Goal: Communication & Community: Answer question/provide support

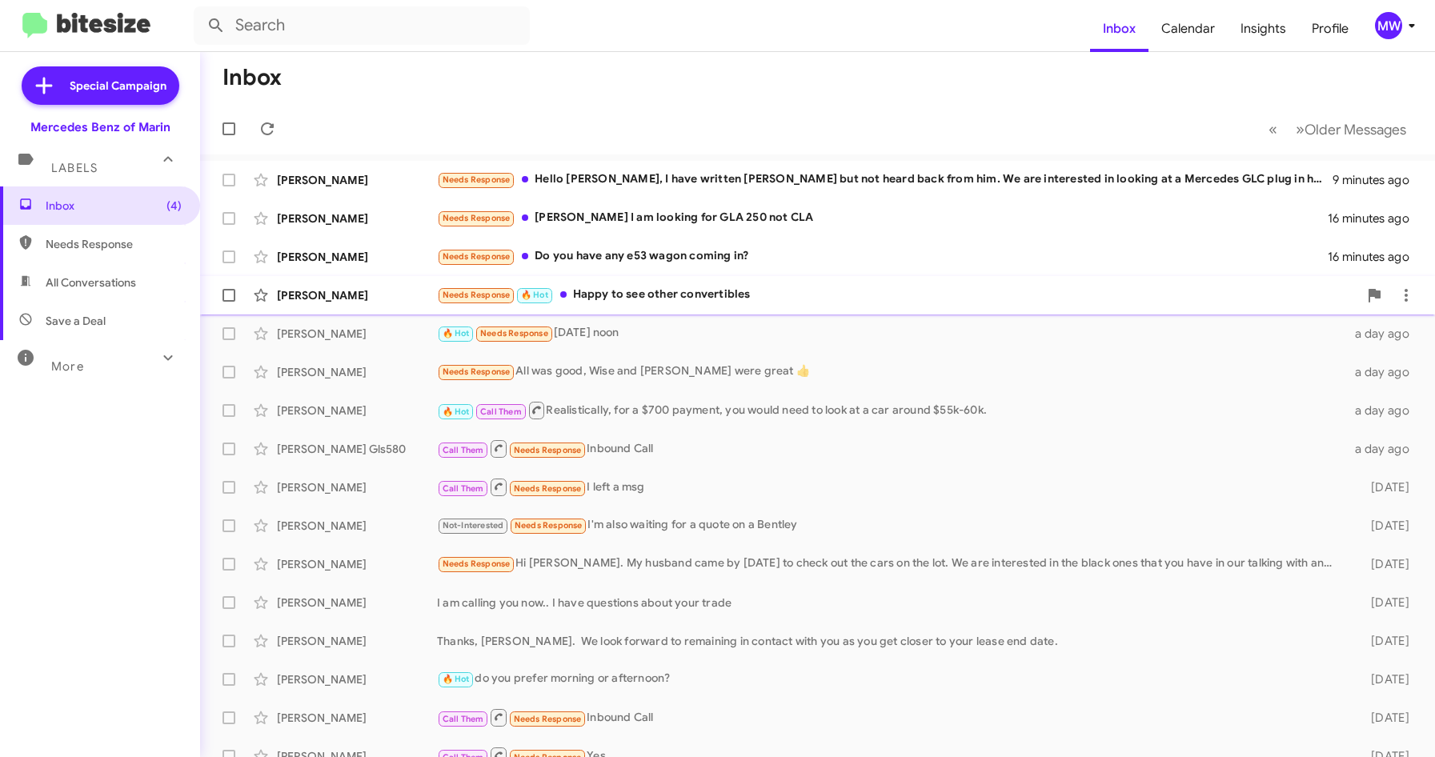
click at [723, 296] on div "Needs Response 🔥 Hot Happy to see other convertibles" at bounding box center [897, 295] width 921 height 18
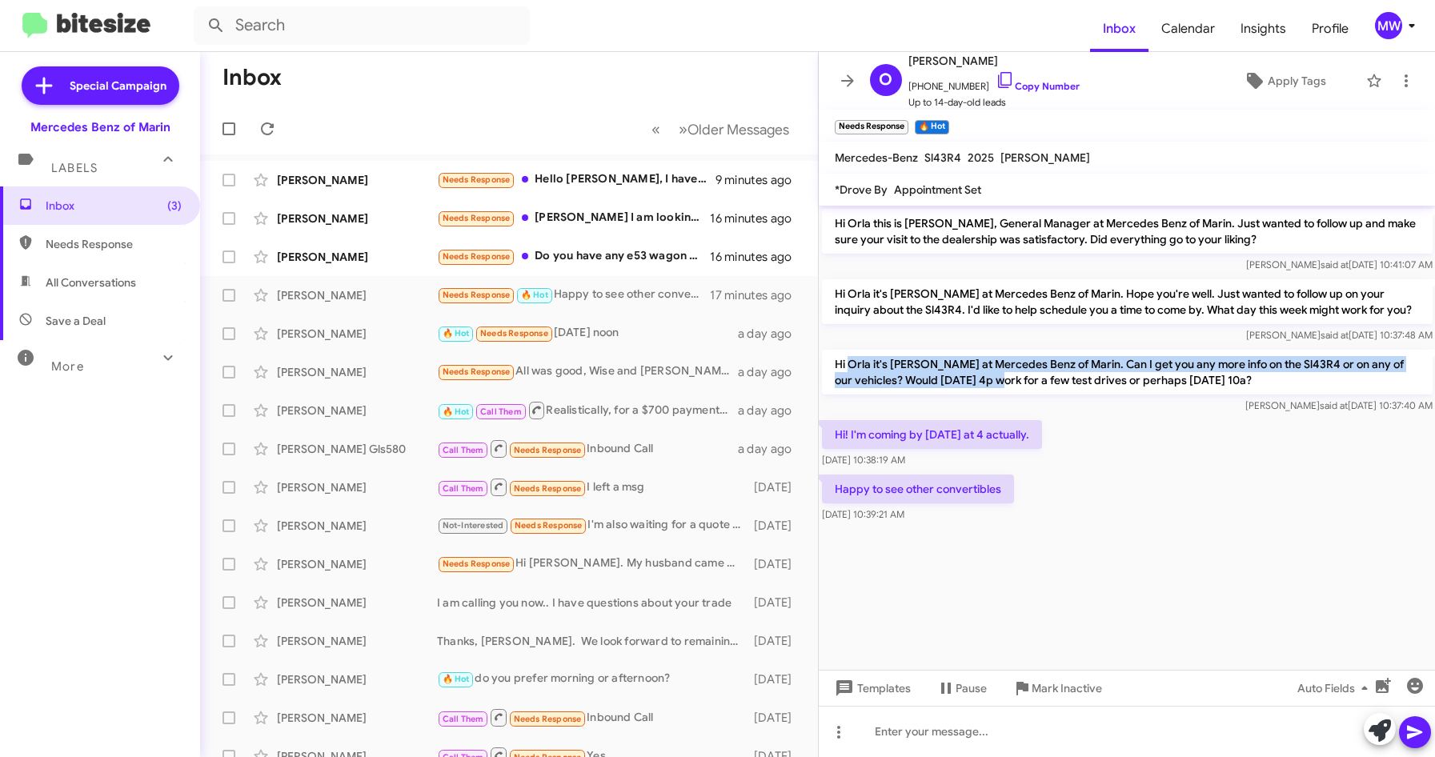
drag, startPoint x: 851, startPoint y: 363, endPoint x: 986, endPoint y: 380, distance: 135.6
click at [986, 380] on p "Hi Orla it's Omar Ibrahimi at Mercedes Benz of Marin. Can I get you any more in…" at bounding box center [1127, 372] width 611 height 45
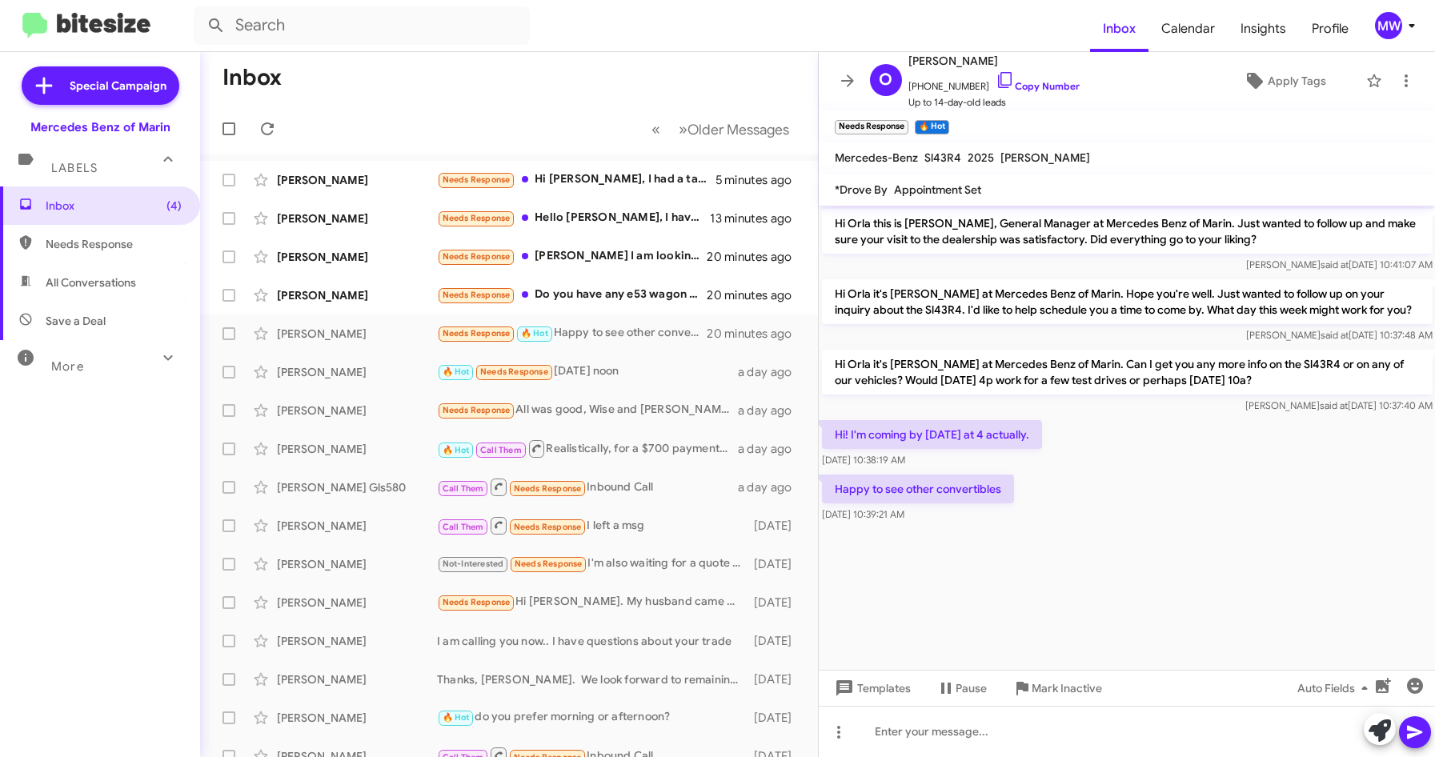
click at [1119, 443] on div "Hi! I'm coming by today at 4 actually. Oct 2, 2025, 10:38:19 AM" at bounding box center [1127, 444] width 617 height 54
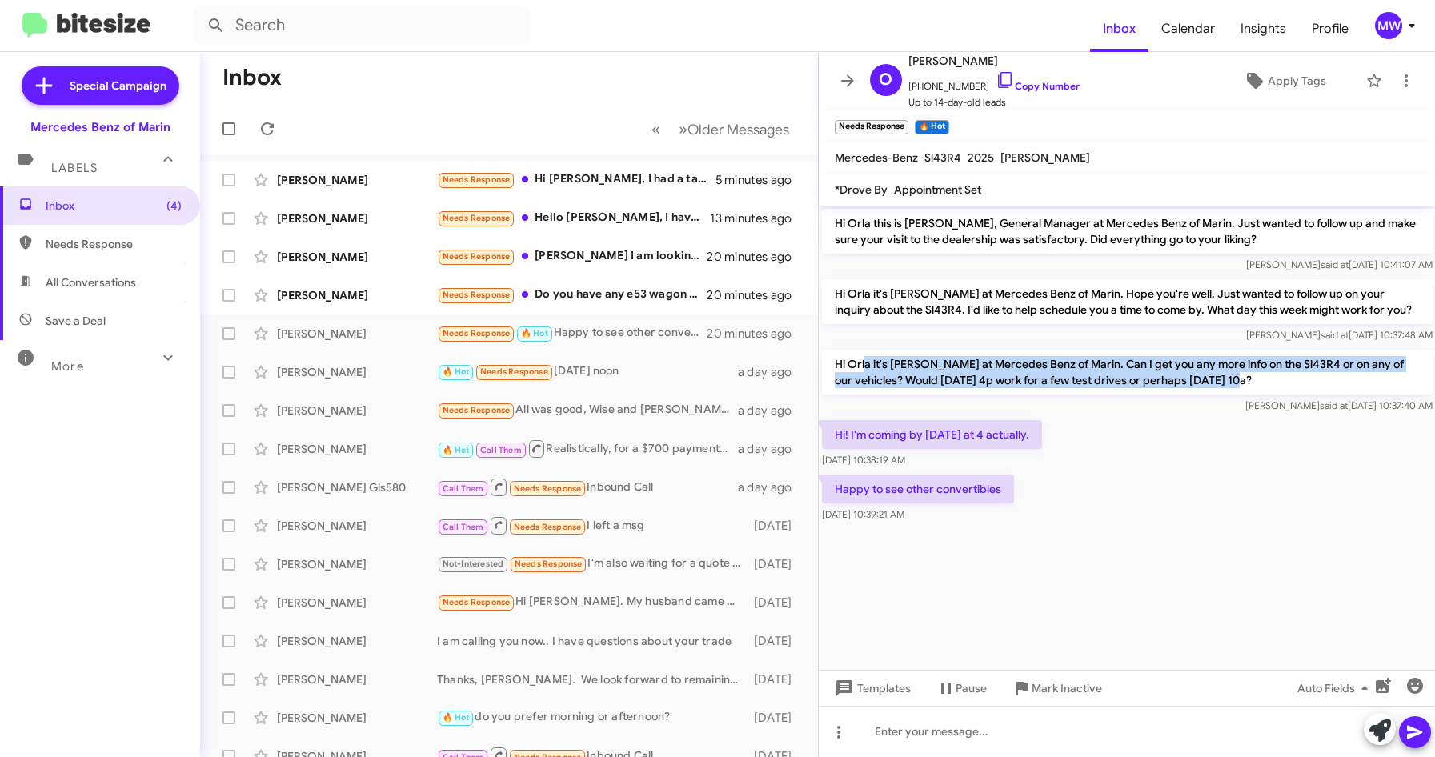
drag, startPoint x: 867, startPoint y: 359, endPoint x: 1225, endPoint y: 381, distance: 359.2
click at [1225, 381] on p "Hi Orla it's Omar Ibrahimi at Mercedes Benz of Marin. Can I get you any more in…" at bounding box center [1127, 372] width 611 height 45
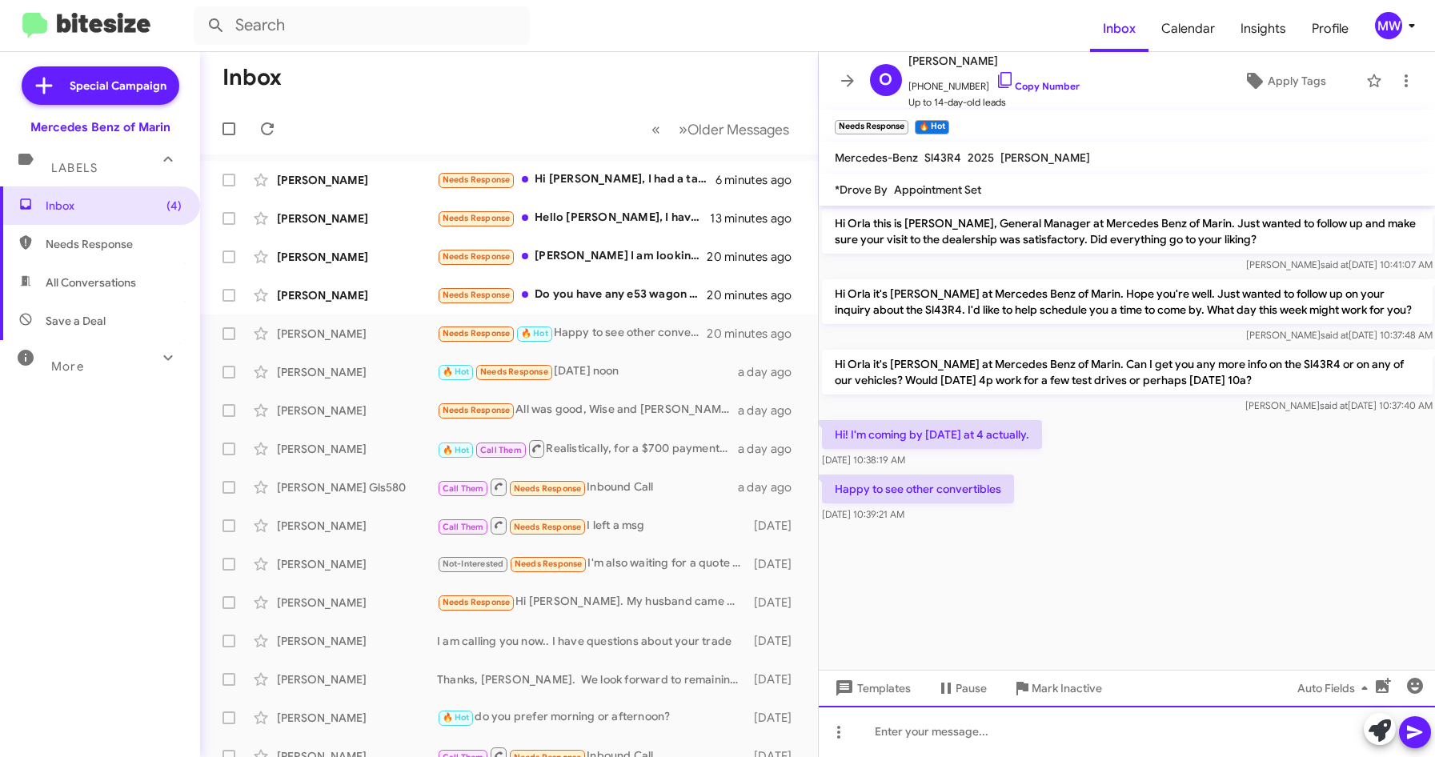
click at [1007, 745] on div at bounding box center [1127, 731] width 617 height 51
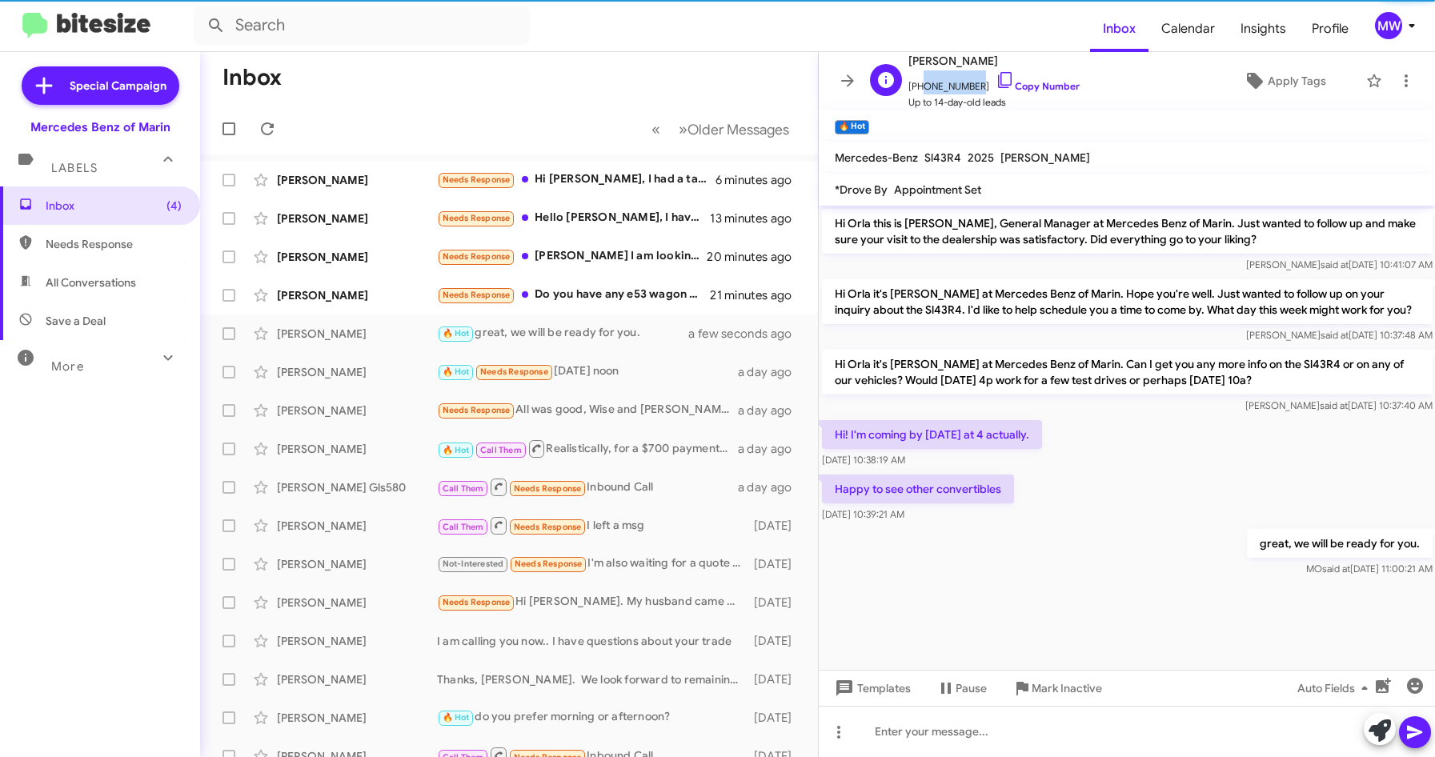
drag, startPoint x: 917, startPoint y: 88, endPoint x: 968, endPoint y: 94, distance: 51.5
click at [968, 94] on span "+14155290426 Copy Number" at bounding box center [993, 82] width 171 height 24
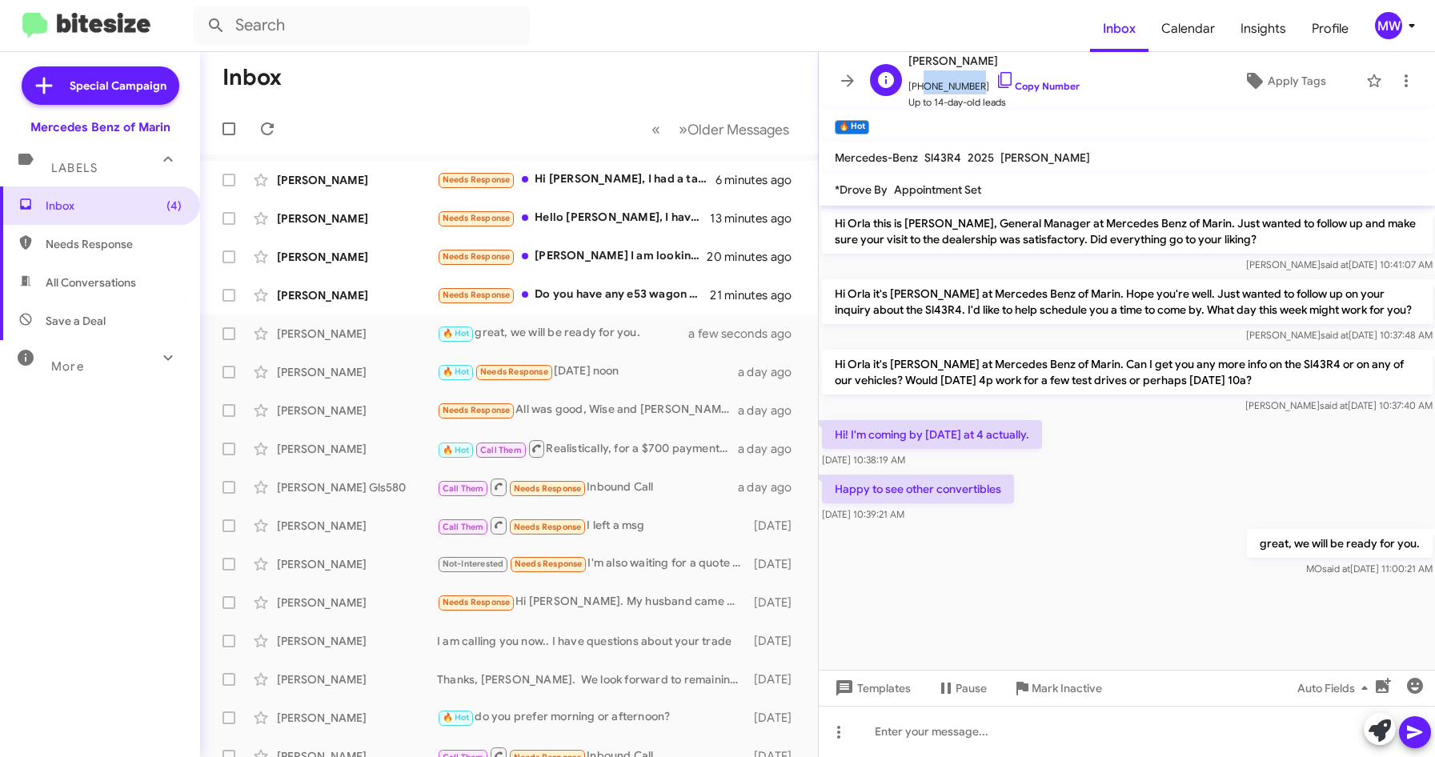
copy span "4155290426"
click at [621, 295] on div "Needs Response Do you have any e53 wagon coming in?" at bounding box center [589, 295] width 304 height 18
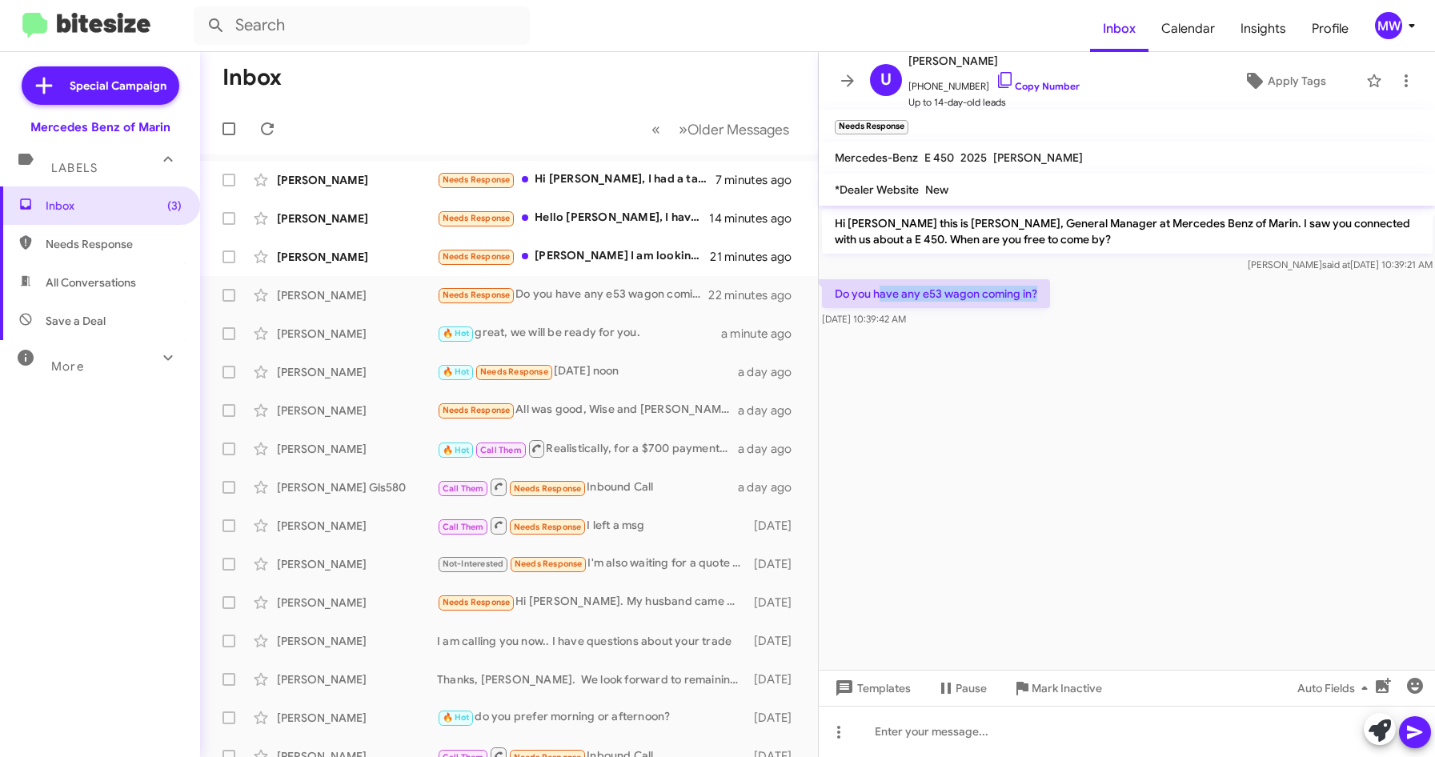
drag, startPoint x: 882, startPoint y: 291, endPoint x: 1053, endPoint y: 294, distance: 171.3
click at [1053, 294] on div "Do you have any e53 wagon coming in? Oct 2, 2025, 10:39:42 AM" at bounding box center [1127, 303] width 617 height 54
drag, startPoint x: 1053, startPoint y: 294, endPoint x: 994, endPoint y: 393, distance: 115.6
click at [994, 393] on cdk-virtual-scroll-viewport "Hi Utkarsh this is Omar Ibrahimi, General Manager at Mercedes Benz of Marin. I …" at bounding box center [1127, 438] width 617 height 464
click at [1048, 731] on div at bounding box center [1127, 731] width 617 height 51
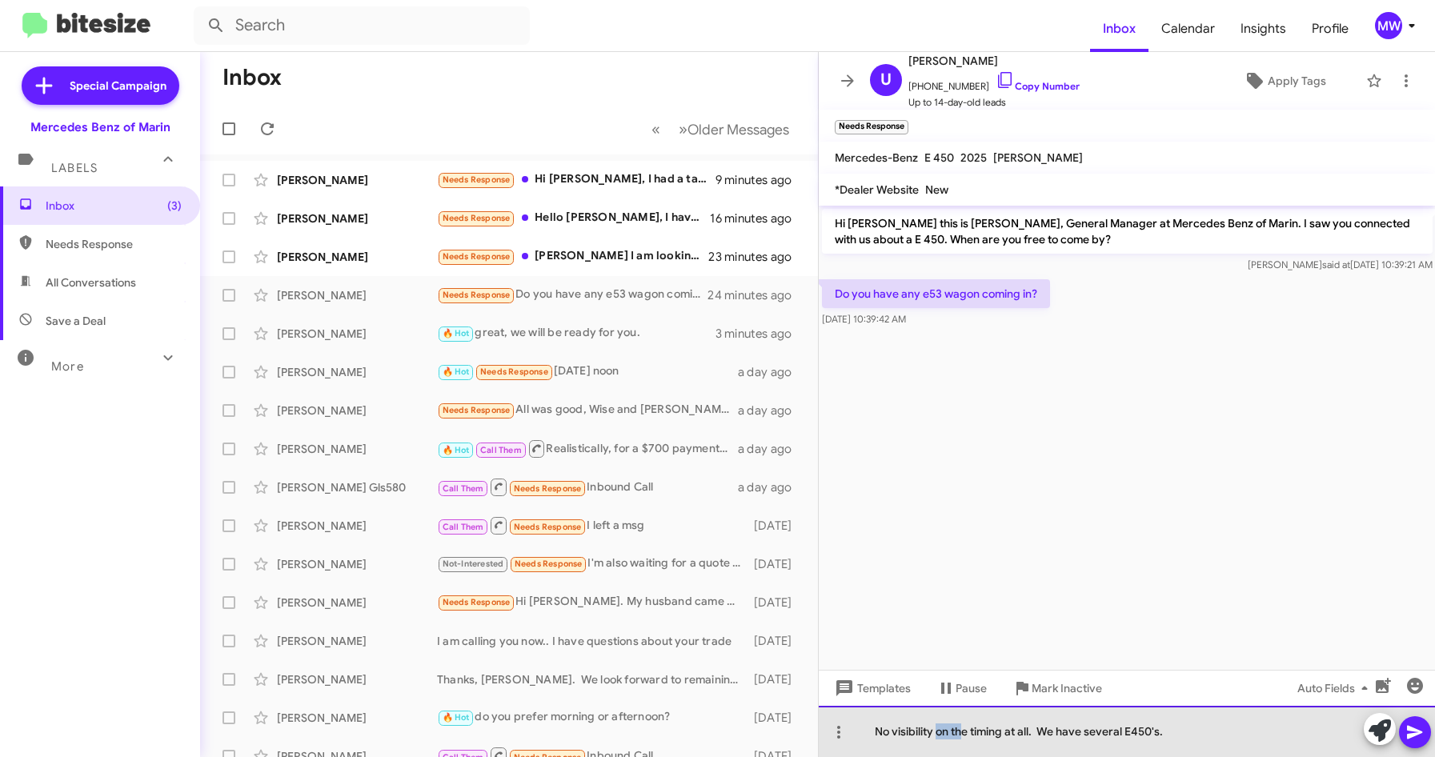
drag, startPoint x: 939, startPoint y: 734, endPoint x: 962, endPoint y: 733, distance: 22.4
click at [962, 733] on div "No visibility on the timing at all. We have several E450's." at bounding box center [1127, 731] width 617 height 51
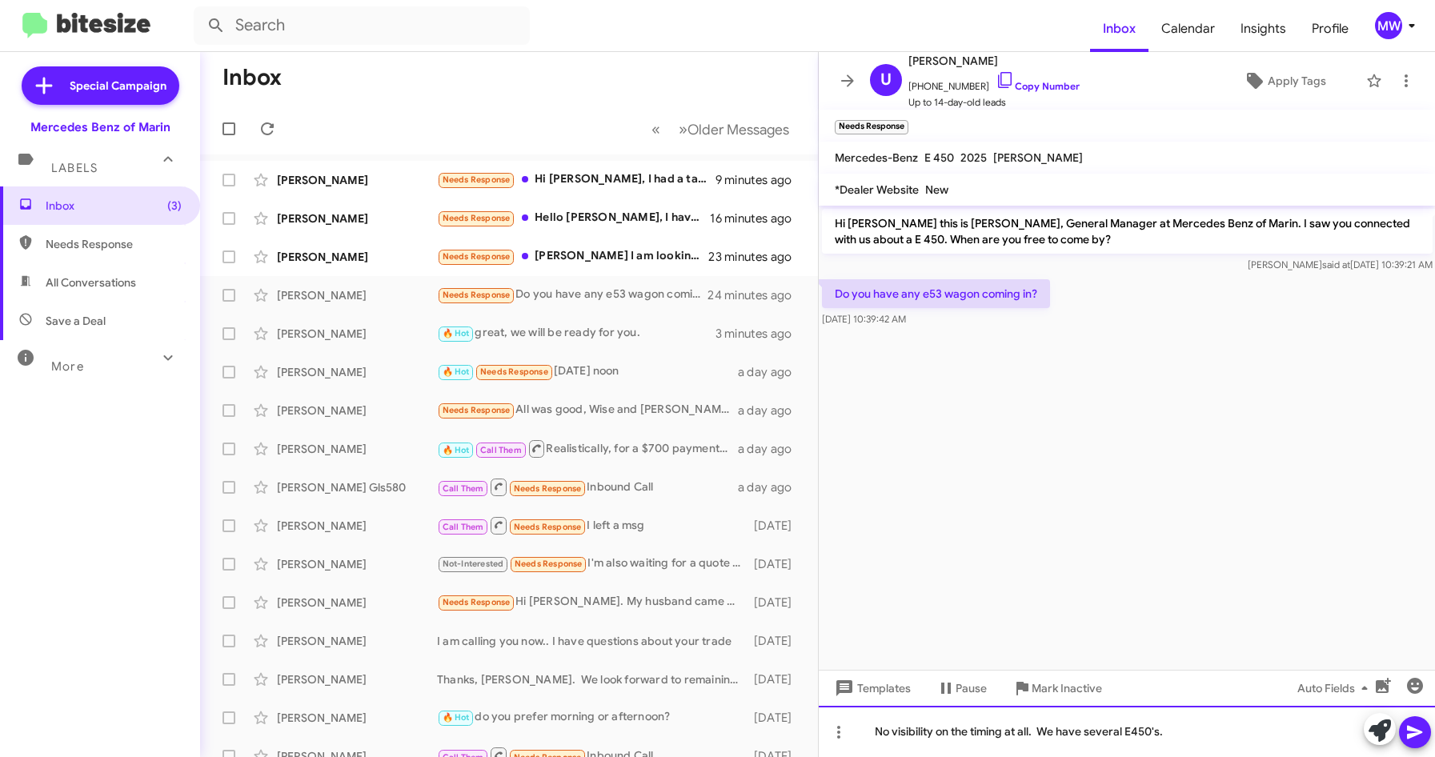
click at [1005, 731] on div "No visibility on the timing at all. We have several E450's." at bounding box center [1127, 731] width 617 height 51
click at [1009, 731] on div "No visibility on the timing at all. We have several E450's." at bounding box center [1127, 731] width 617 height 51
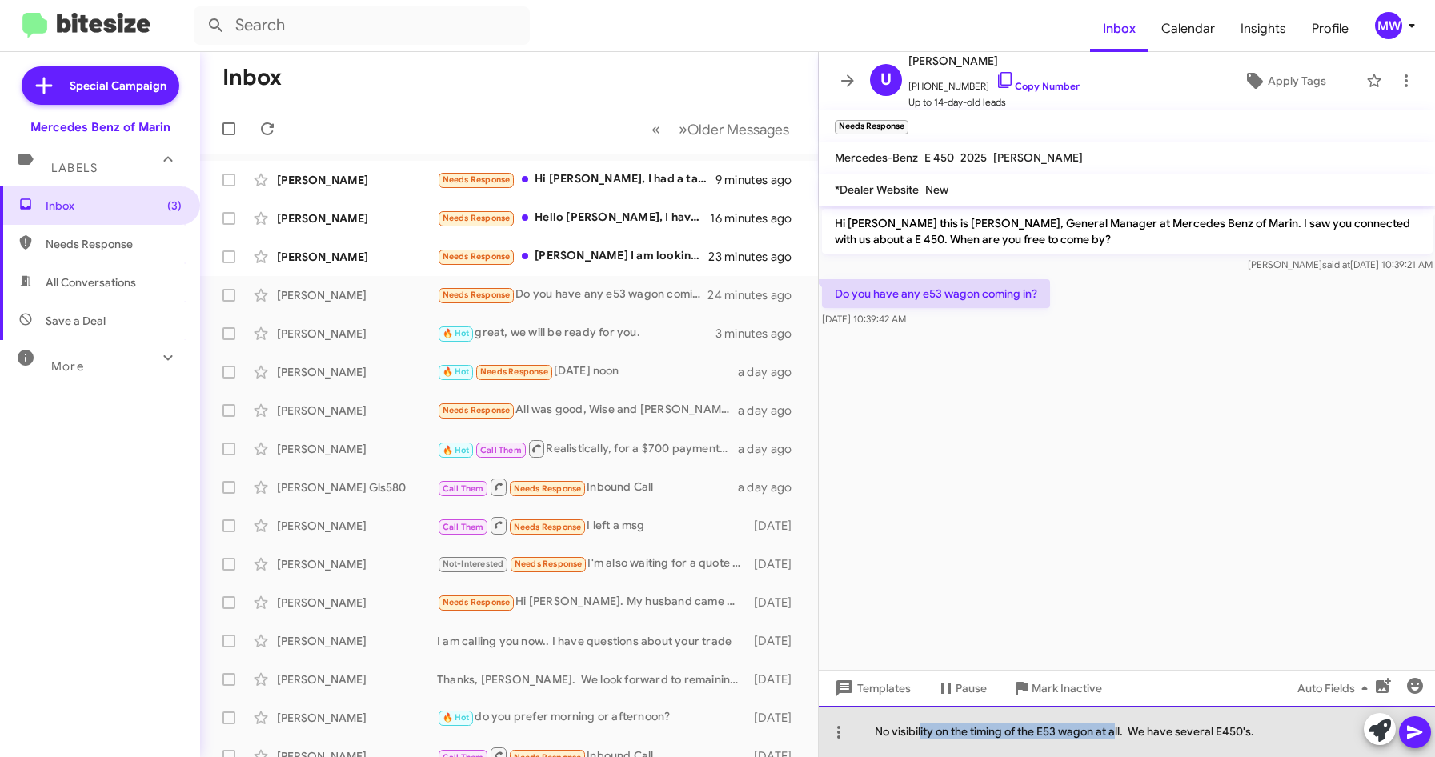
drag, startPoint x: 919, startPoint y: 731, endPoint x: 1119, endPoint y: 734, distance: 199.3
click at [1119, 734] on div "No visibility on the timing of the E53 wagon at all. We have several E450's." at bounding box center [1127, 731] width 617 height 51
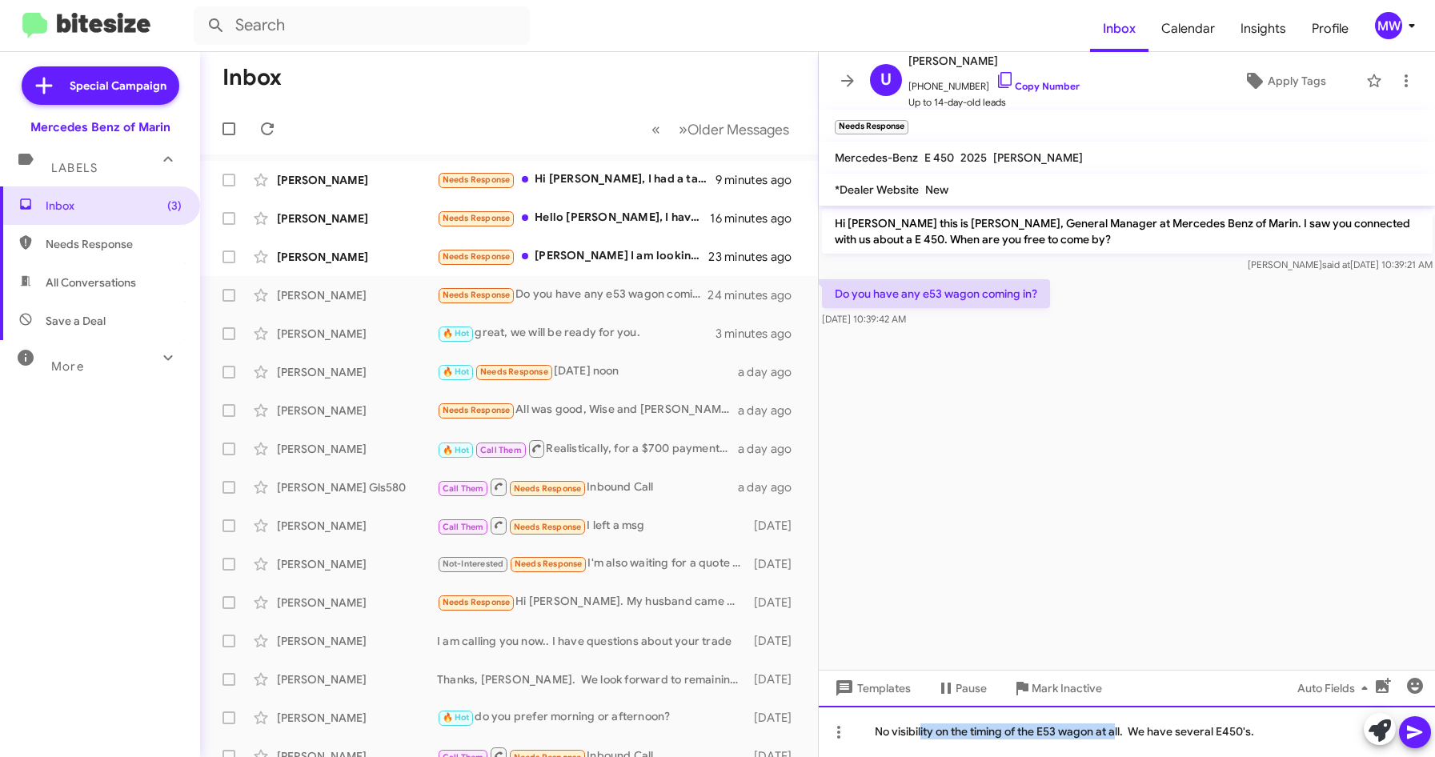
click at [1119, 734] on div "No visibility on the timing of the E53 wagon at all. We have several E450's." at bounding box center [1127, 731] width 617 height 51
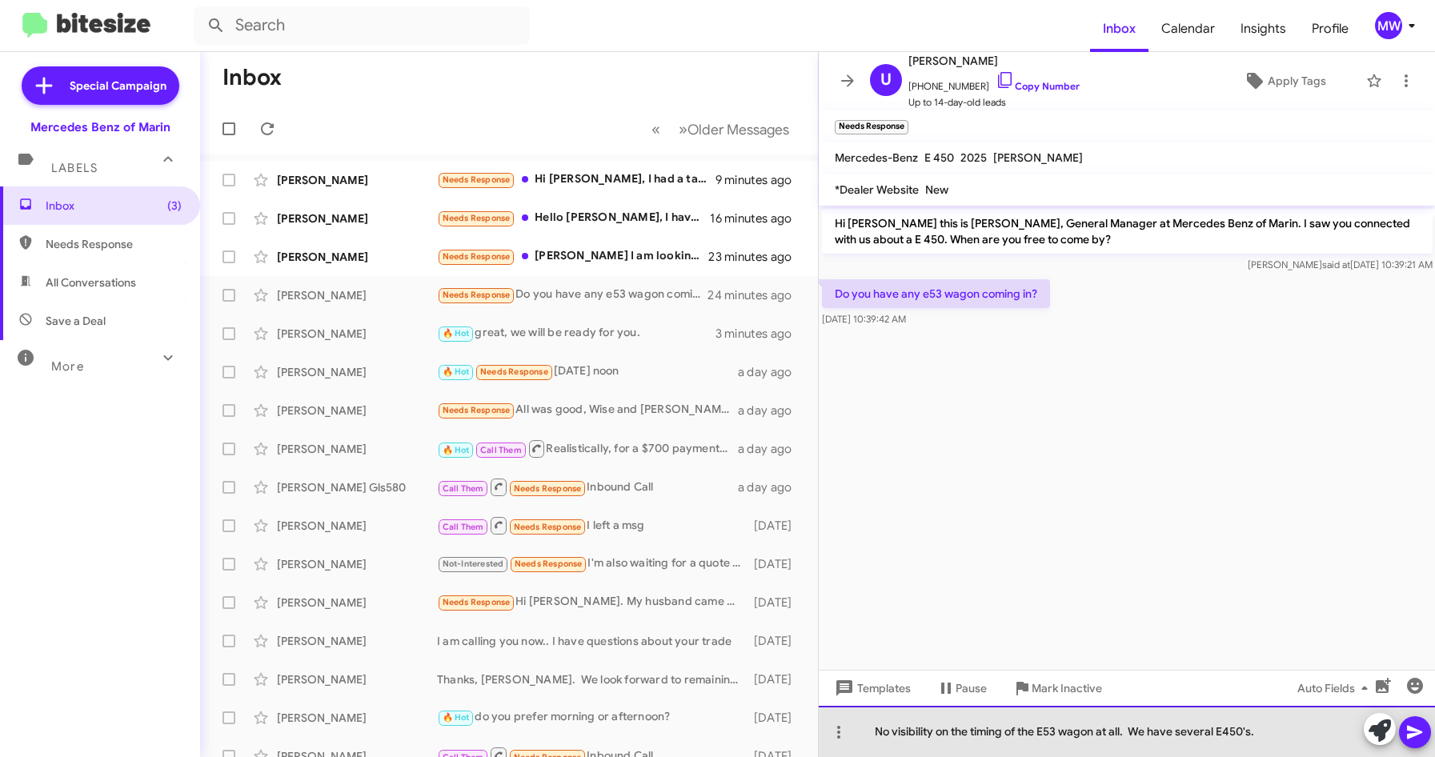
click at [1096, 736] on div "No visibility on the timing of the E53 wagon at all. We have several E450's." at bounding box center [1127, 731] width 617 height 51
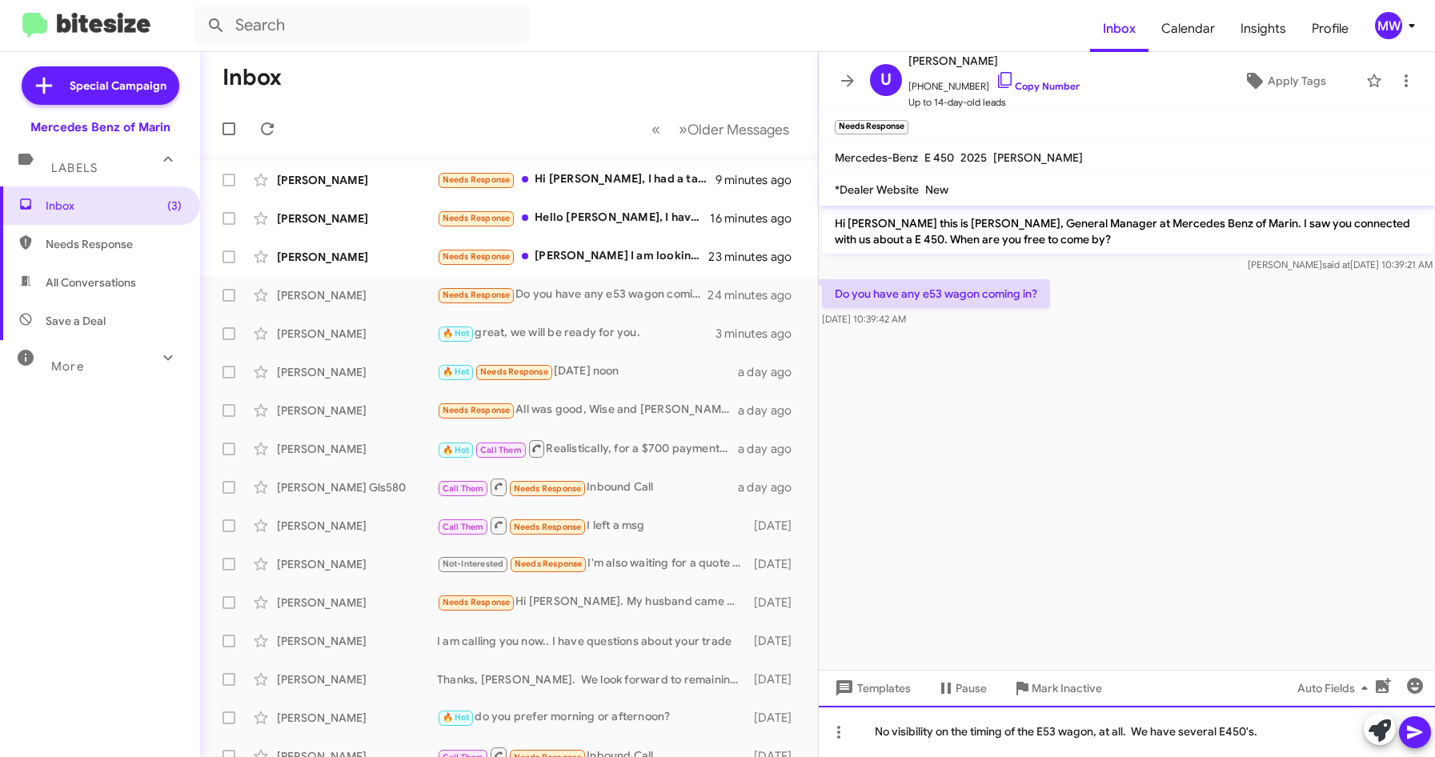
click at [1288, 732] on div "No visibility on the timing of the E53 wagon, at all. We have several E450's." at bounding box center [1127, 731] width 617 height 51
click at [1421, 740] on icon at bounding box center [1414, 732] width 19 height 19
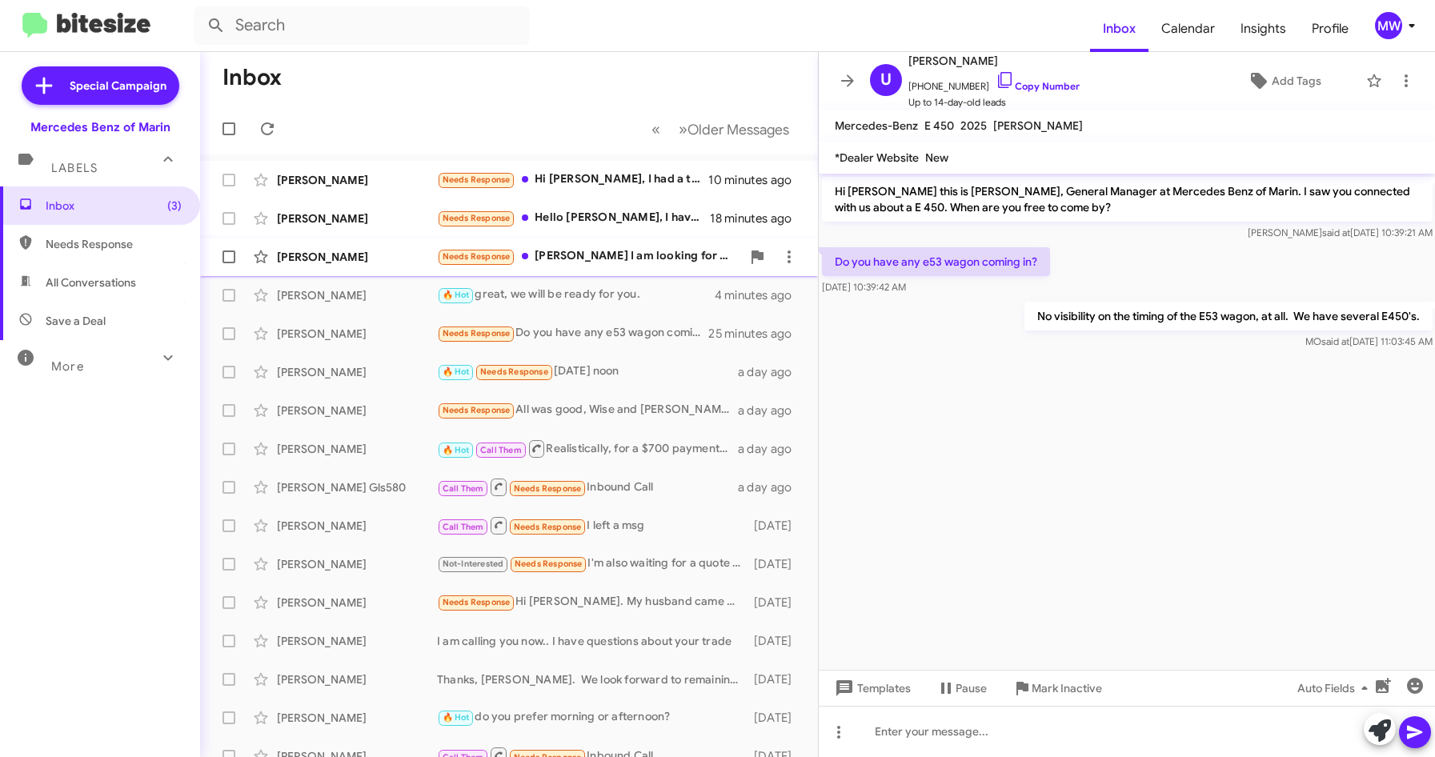
click at [646, 259] on div "Needs Response Omar I am looking for GLA 250 not CLA" at bounding box center [589, 256] width 304 height 18
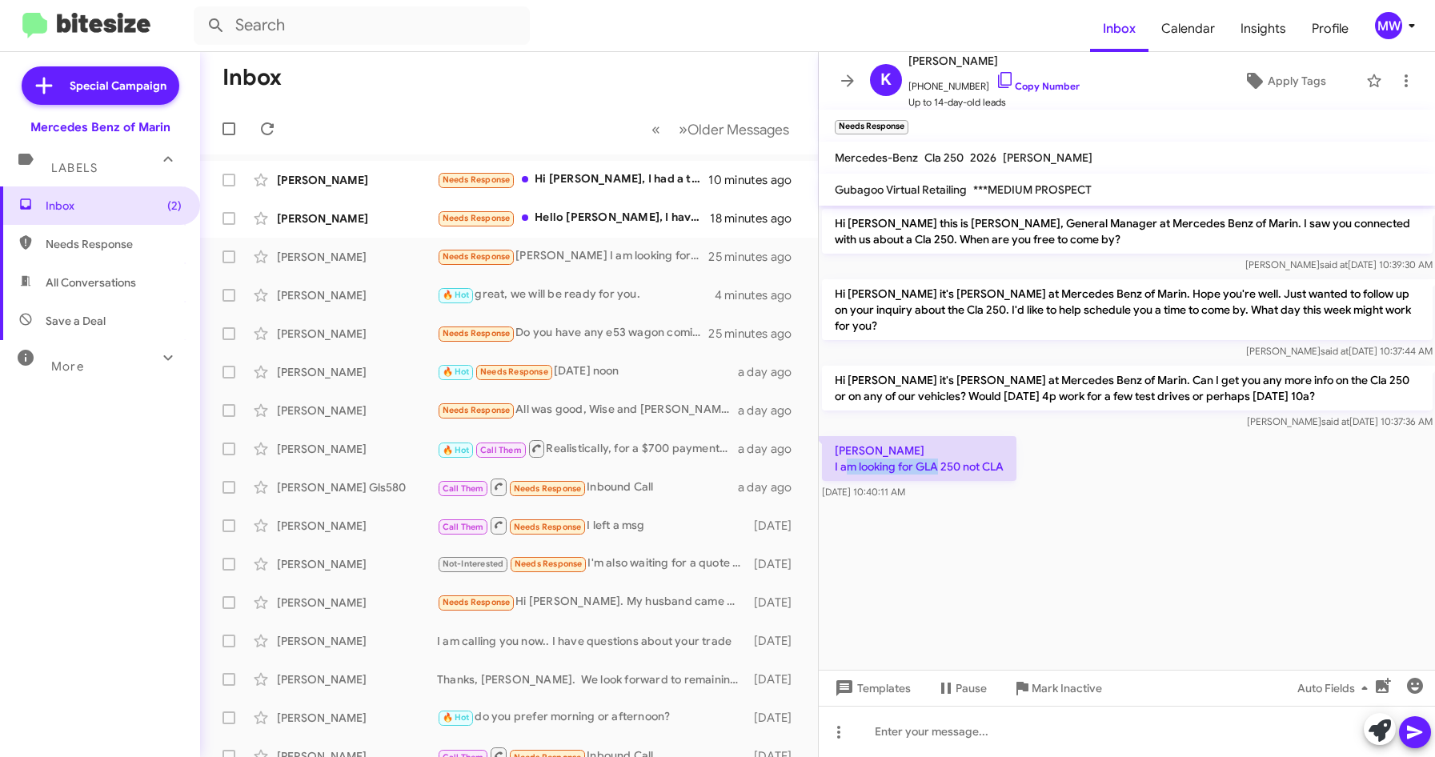
drag, startPoint x: 894, startPoint y: 464, endPoint x: 988, endPoint y: 467, distance: 94.5
click at [988, 467] on p "Omar I am looking for GLA 250 not CLA" at bounding box center [919, 458] width 194 height 45
click at [1069, 576] on cdk-virtual-scroll-viewport "Hi Krishna this is Omar Ibrahimi, General Manager at Mercedes Benz of Marin. I …" at bounding box center [1127, 438] width 617 height 464
click at [979, 747] on div at bounding box center [1127, 731] width 617 height 51
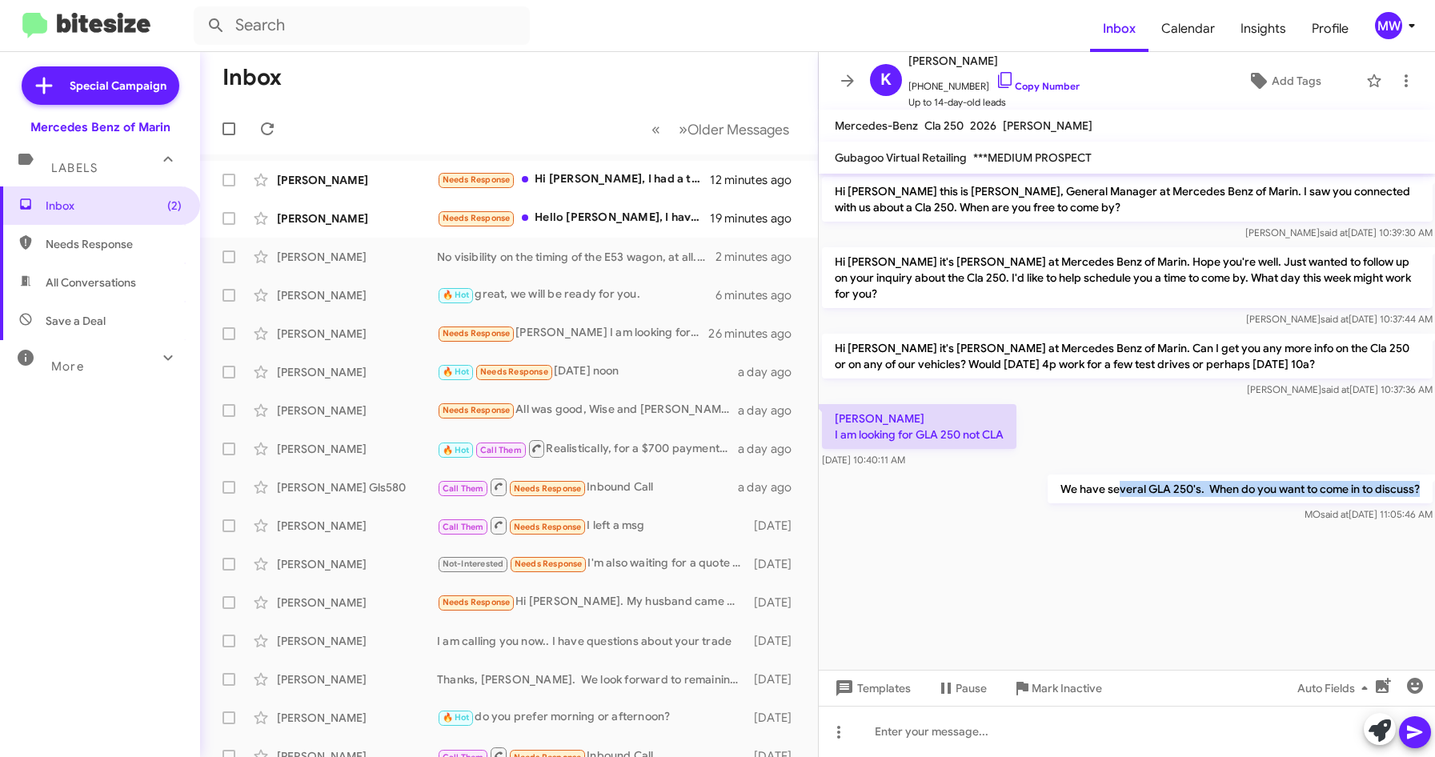
drag, startPoint x: 1119, startPoint y: 493, endPoint x: 1428, endPoint y: 494, distance: 308.9
click at [1428, 494] on p "We have several GLA 250's. When do you want to come in to discuss?" at bounding box center [1239, 489] width 385 height 29
click at [977, 573] on cdk-virtual-scroll-viewport "Hi Krishna this is Omar Ibrahimi, General Manager at Mercedes Benz of Marin. I …" at bounding box center [1127, 422] width 617 height 496
click at [606, 211] on div "Needs Response Hello Omar, I have written Arasely Trejo but not heard back from…" at bounding box center [589, 218] width 304 height 18
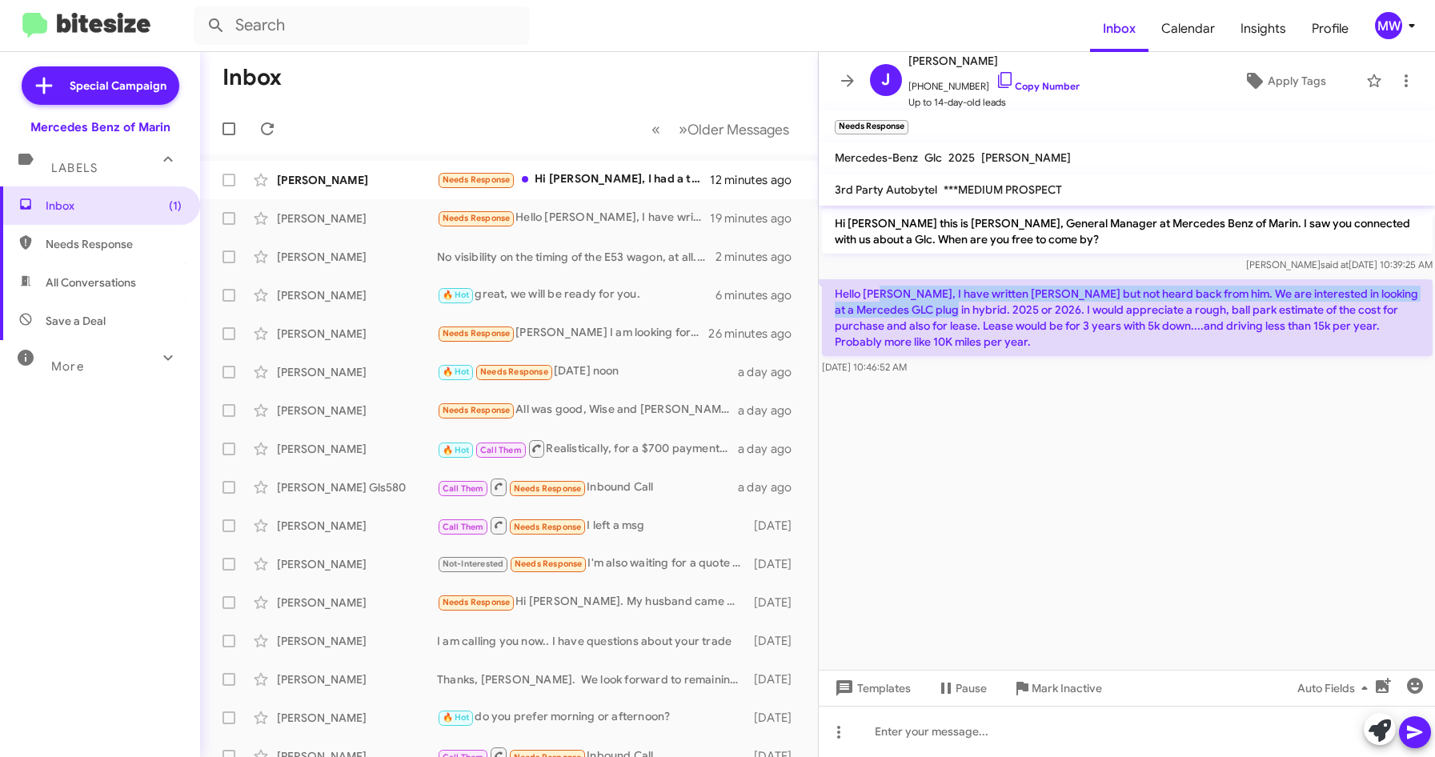
drag, startPoint x: 889, startPoint y: 294, endPoint x: 927, endPoint y: 310, distance: 41.2
click at [927, 310] on p "Hello Omar, I have written Arasely Trejo but not heard back from him. We are in…" at bounding box center [1127, 317] width 611 height 77
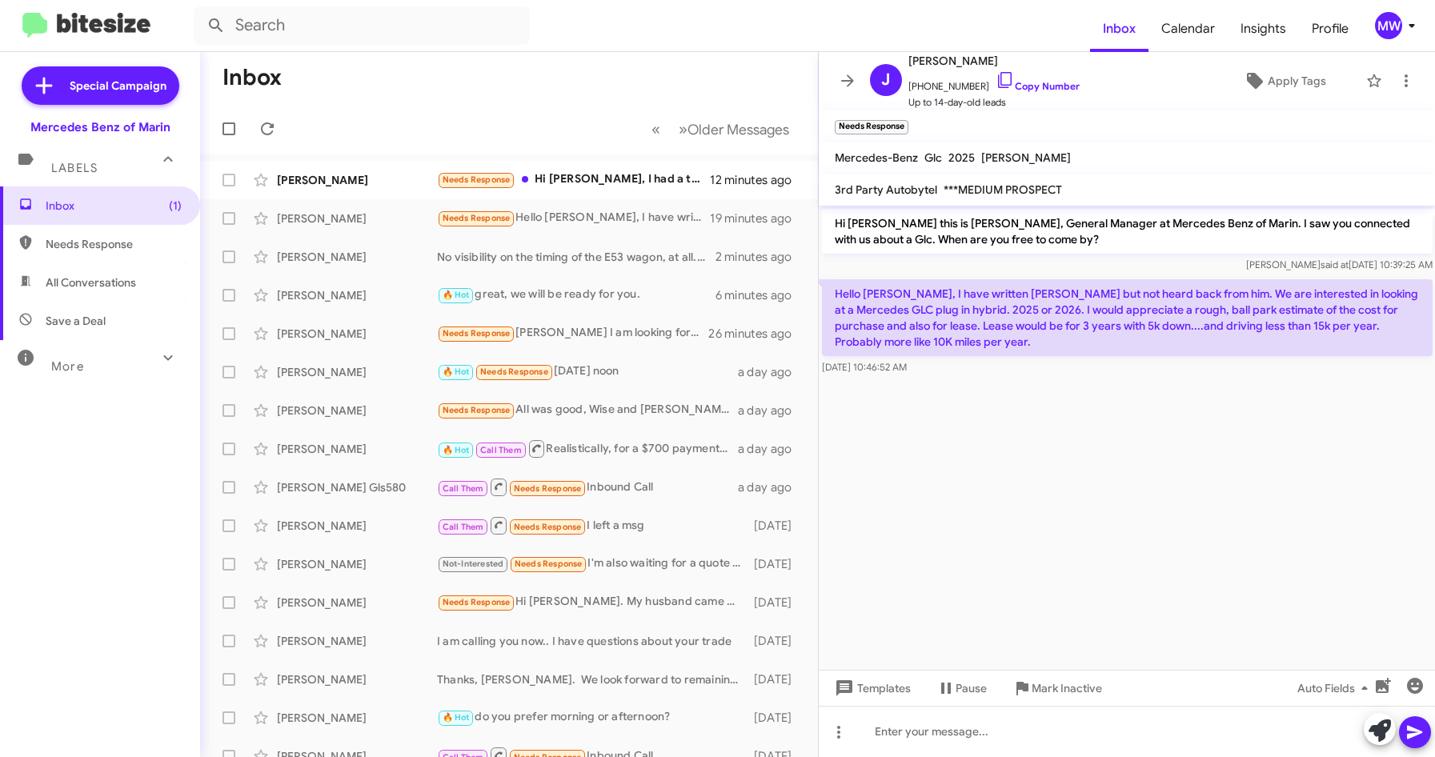
drag, startPoint x: 927, startPoint y: 310, endPoint x: 916, endPoint y: 424, distance: 114.1
click at [915, 420] on cdk-virtual-scroll-viewport "Hi John this is Omar Ibrahimi, General Manager at Mercedes Benz of Marin. I saw…" at bounding box center [1127, 438] width 617 height 464
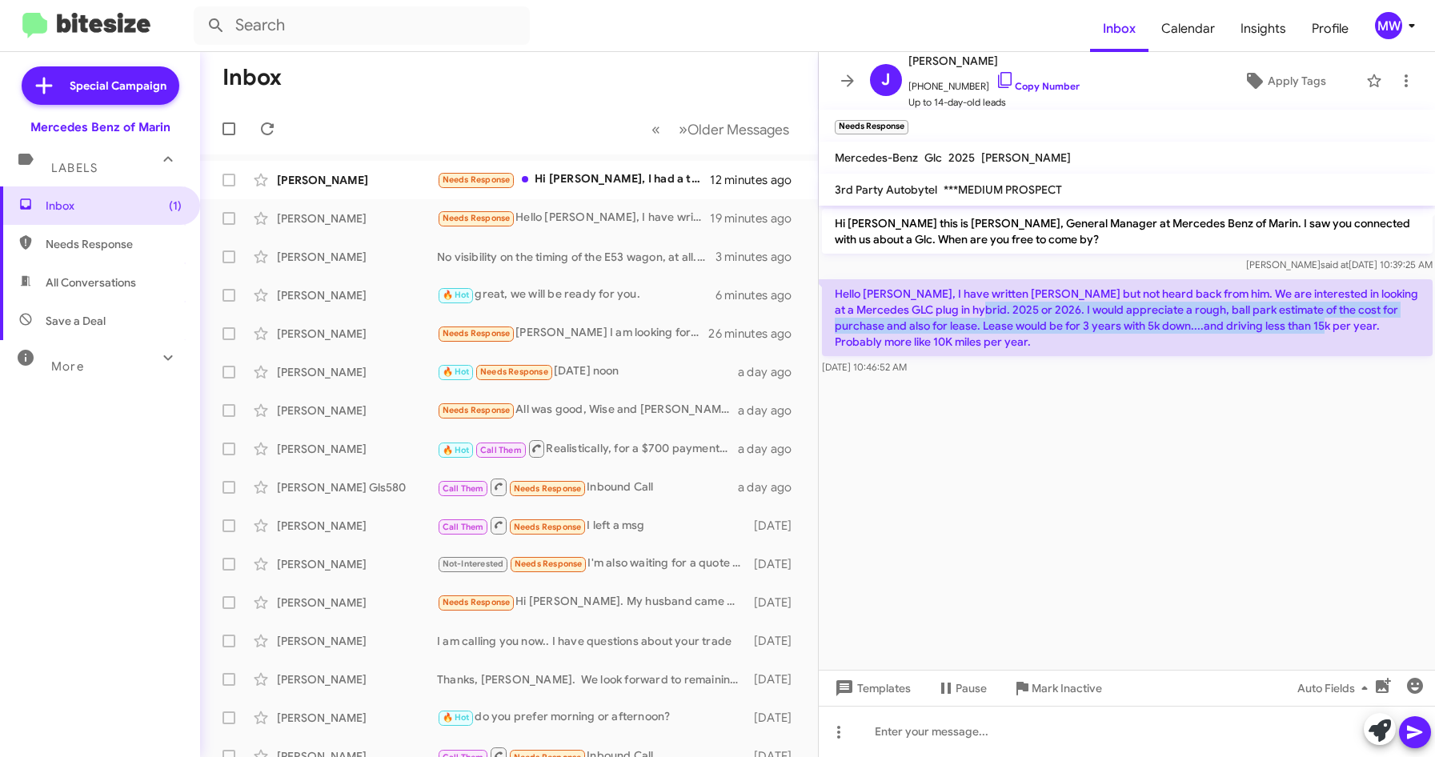
drag, startPoint x: 956, startPoint y: 311, endPoint x: 1272, endPoint y: 328, distance: 316.5
click at [1272, 328] on p "Hello Omar, I have written Arasely Trejo but not heard back from him. We are in…" at bounding box center [1127, 317] width 611 height 77
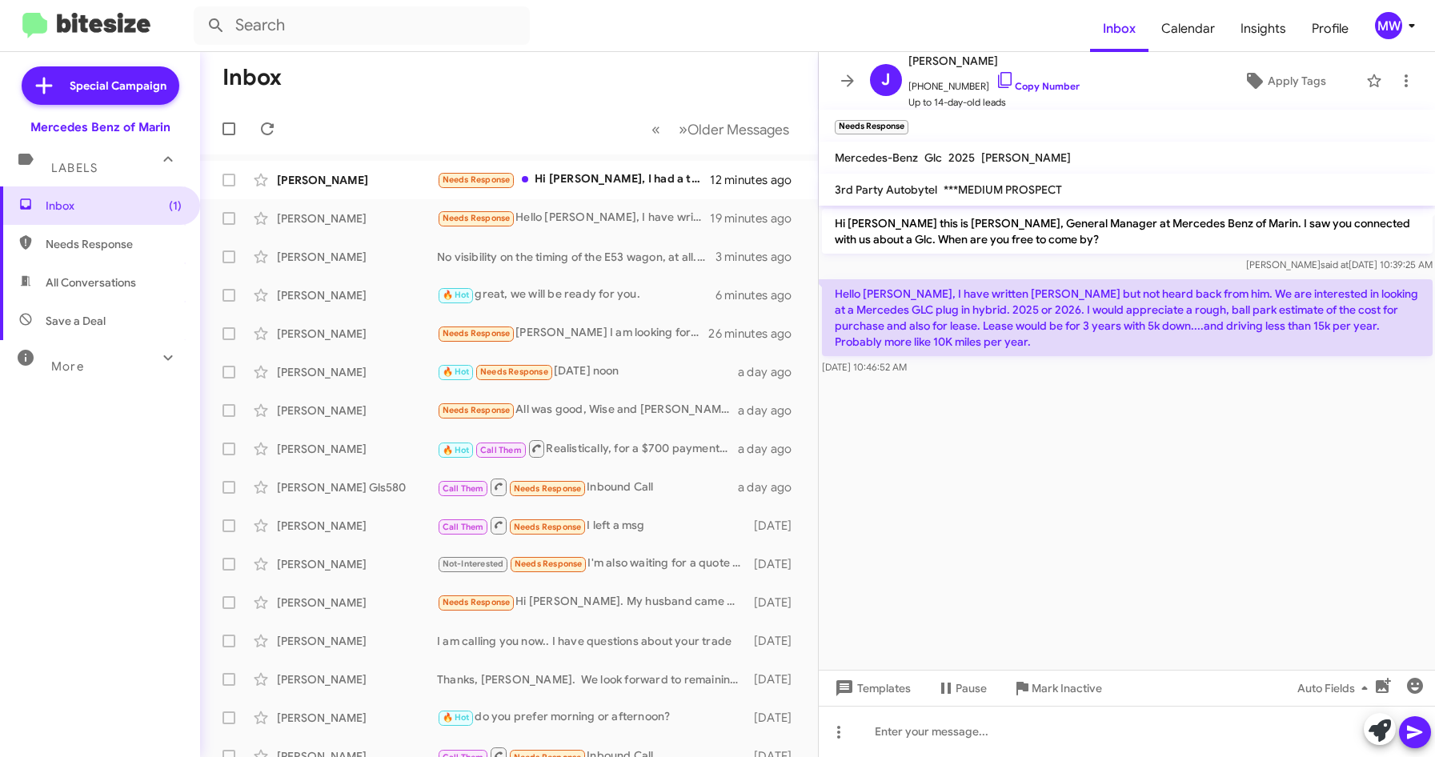
drag, startPoint x: 1272, startPoint y: 328, endPoint x: 1182, endPoint y: 398, distance: 114.1
click at [1182, 398] on cdk-virtual-scroll-viewport "Hi John this is Omar Ibrahimi, General Manager at Mercedes Benz of Marin. I saw…" at bounding box center [1127, 438] width 617 height 464
drag, startPoint x: 917, startPoint y: 87, endPoint x: 969, endPoint y: 88, distance: 52.0
click at [969, 88] on span "+14152507377 Copy Number" at bounding box center [993, 82] width 171 height 24
copy span "4152507377"
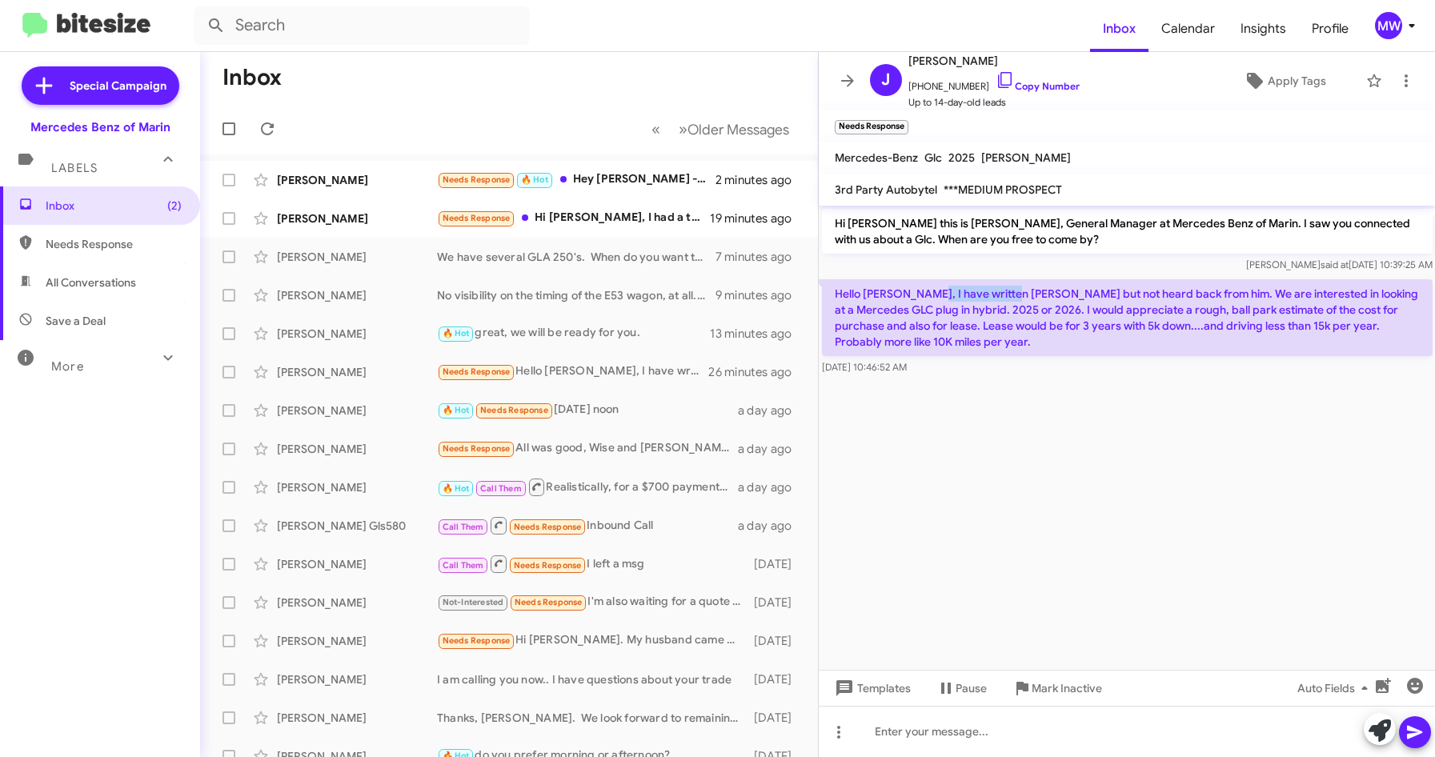
drag, startPoint x: 919, startPoint y: 296, endPoint x: 1010, endPoint y: 292, distance: 90.5
click at [1010, 292] on p "Hello Omar, I have written Arasely Trejo but not heard back from him. We are in…" at bounding box center [1127, 317] width 611 height 77
click at [994, 733] on div at bounding box center [1127, 731] width 617 height 51
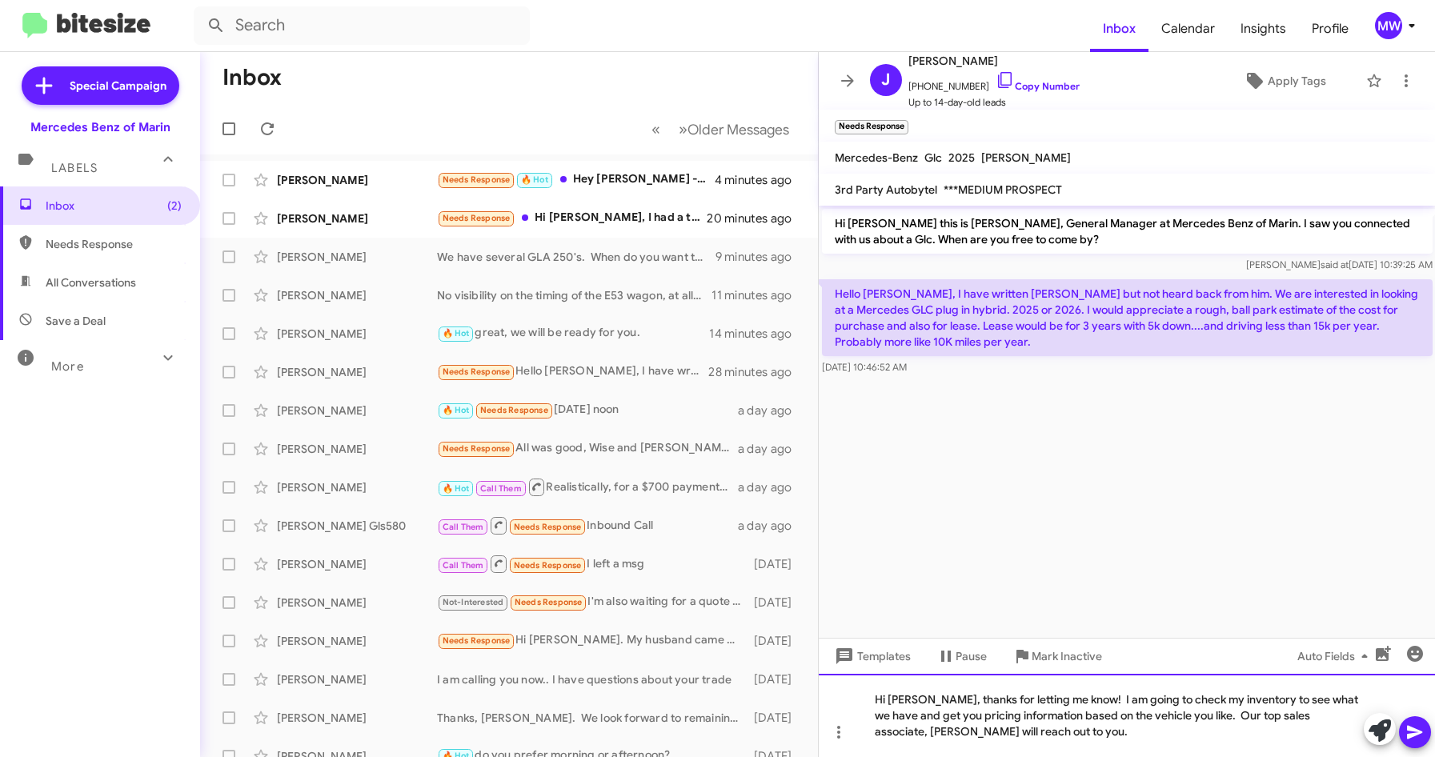
click at [1238, 719] on div "Hi John, thanks for letting me know! I am going to check my inventory to see wh…" at bounding box center [1127, 715] width 617 height 83
click at [1048, 732] on div "Hi John, thanks for letting me know! I am going to check my inventory to see wh…" at bounding box center [1127, 715] width 617 height 83
click at [1409, 727] on icon at bounding box center [1414, 733] width 15 height 14
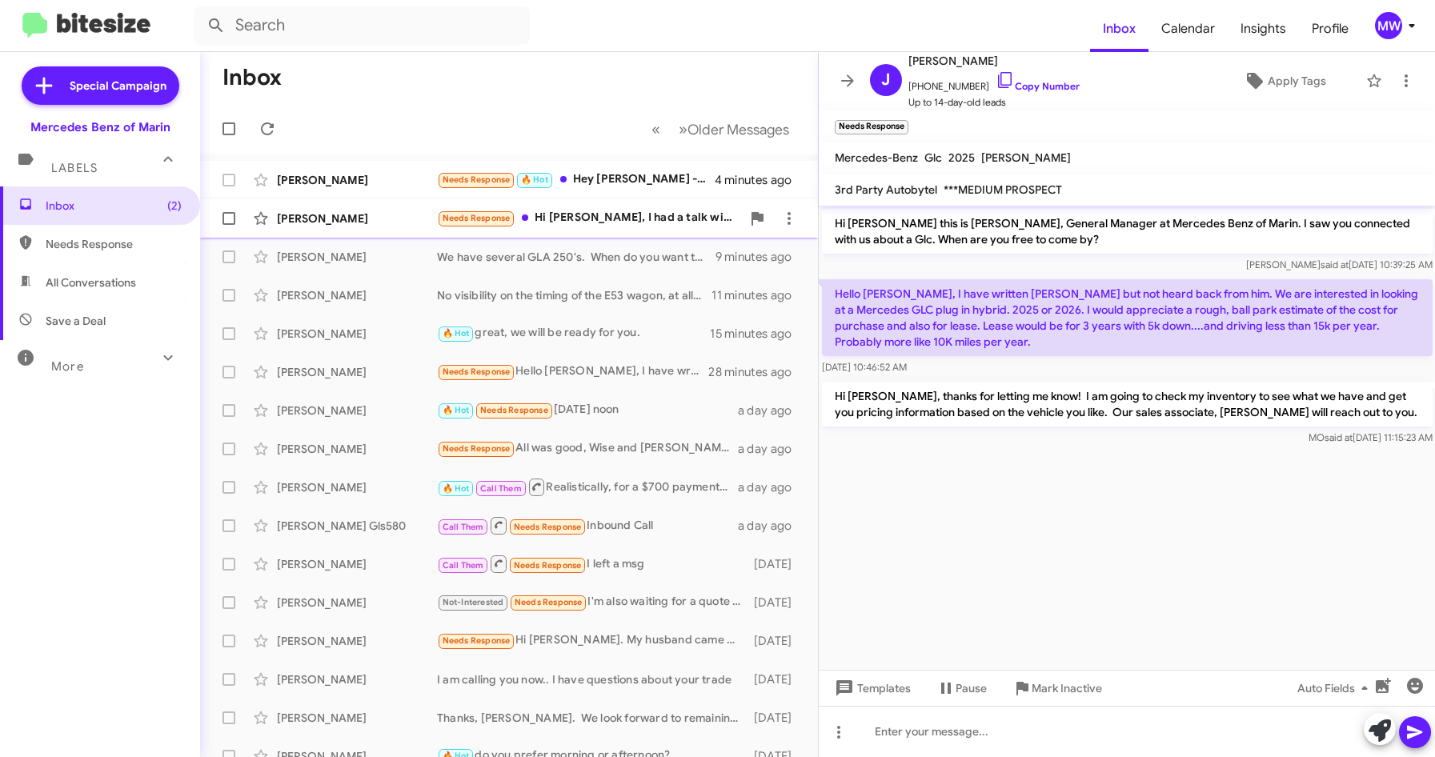
click at [575, 215] on div "Needs Response Hi Omar, I had a talk with Mr Shaw your sales person couple of m…" at bounding box center [589, 218] width 304 height 18
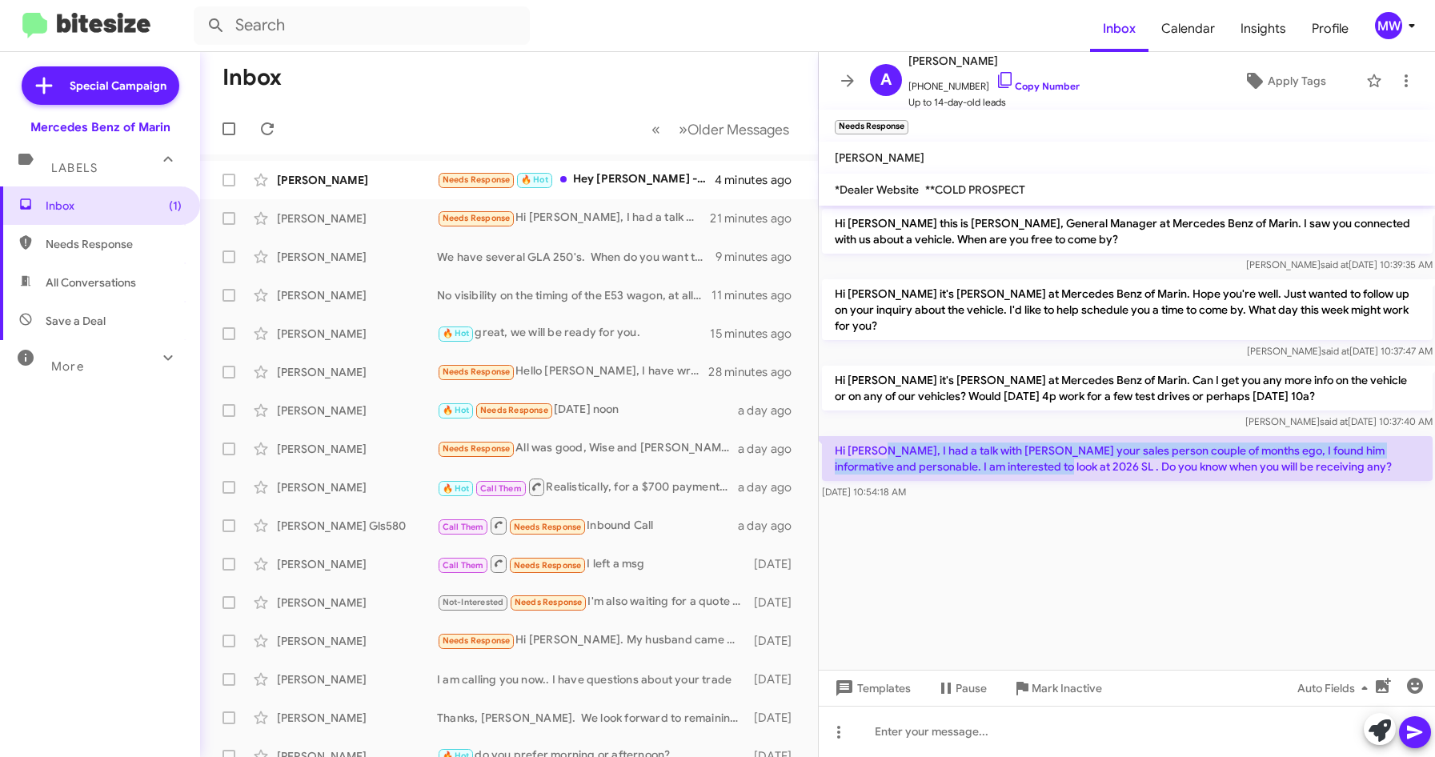
drag, startPoint x: 882, startPoint y: 431, endPoint x: 1066, endPoint y: 455, distance: 185.6
click at [1066, 455] on p "Hi Omar, I had a talk with Mr Shaw your sales person couple of months ego, I fo…" at bounding box center [1127, 458] width 611 height 45
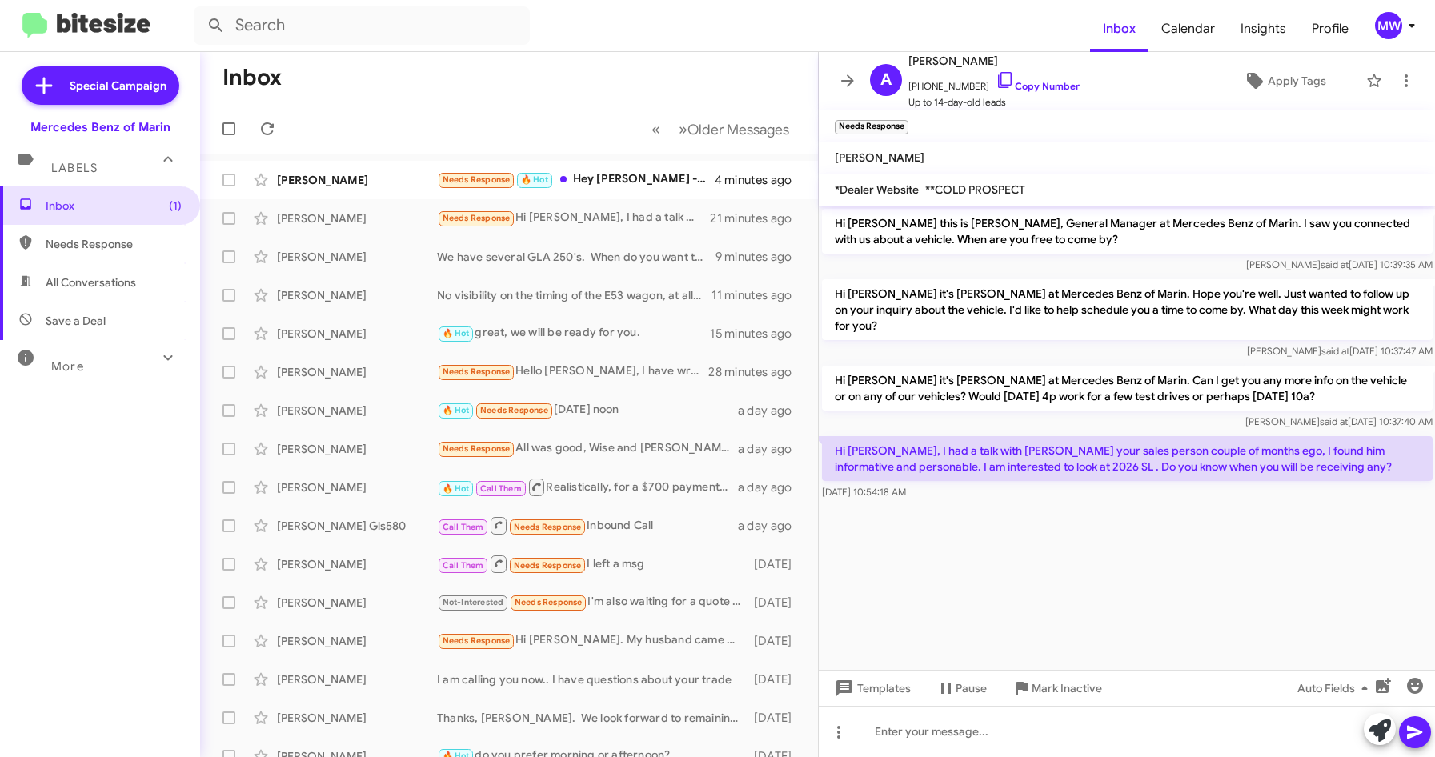
drag, startPoint x: 1066, startPoint y: 455, endPoint x: 1043, endPoint y: 523, distance: 72.6
click at [1043, 523] on cdk-virtual-scroll-viewport "Hi Abbass this is Omar Ibrahimi, General Manager at Mercedes Benz of Marin. I s…" at bounding box center [1127, 438] width 617 height 464
drag, startPoint x: 1030, startPoint y: 449, endPoint x: 1312, endPoint y: 443, distance: 281.8
click at [1312, 443] on p "Hi Omar, I had a talk with Mr Shaw your sales person couple of months ego, I fo…" at bounding box center [1127, 458] width 611 height 45
drag, startPoint x: 1312, startPoint y: 443, endPoint x: 1308, endPoint y: 485, distance: 42.6
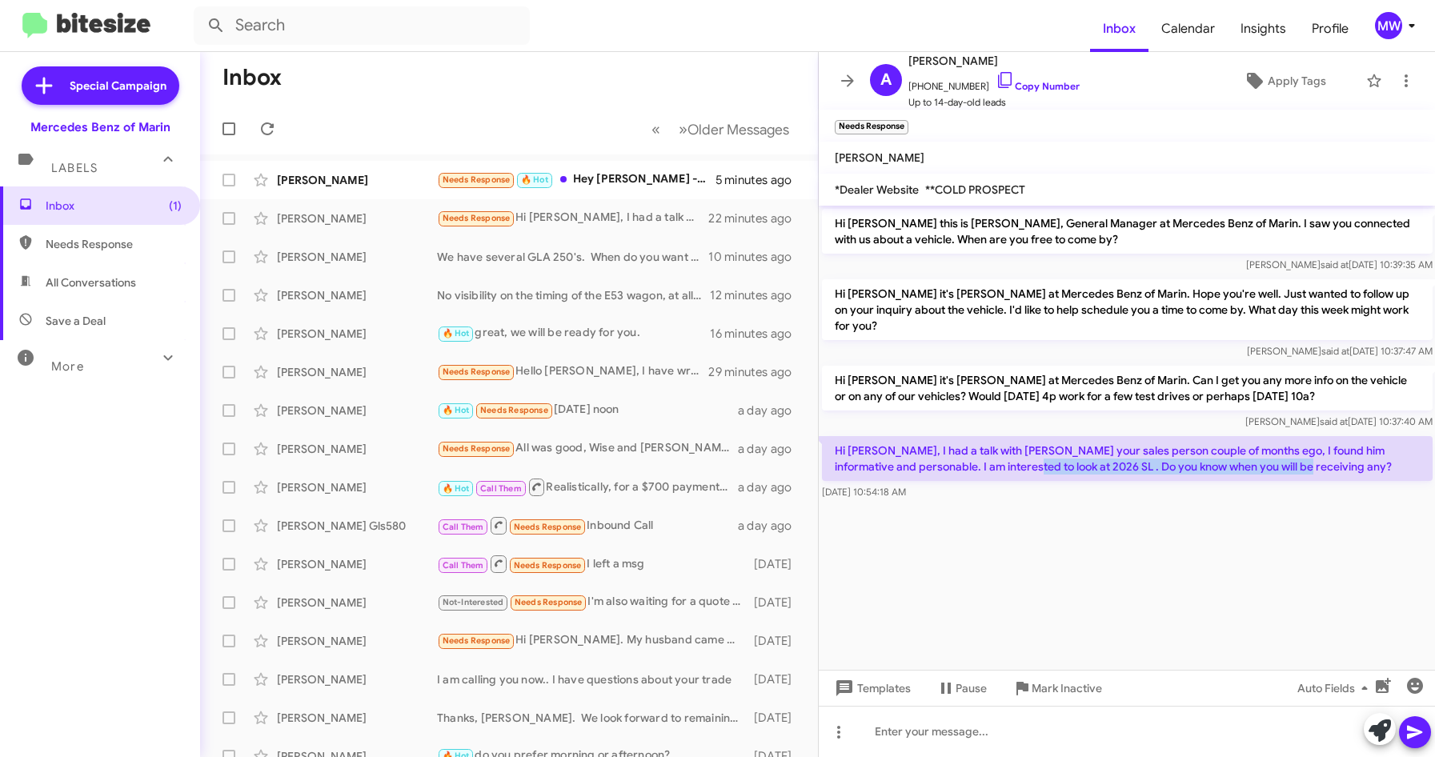
click at [1315, 449] on p "Hi Omar, I had a talk with Mr Shaw your sales person couple of months ego, I fo…" at bounding box center [1127, 458] width 611 height 45
click at [1268, 577] on cdk-virtual-scroll-viewport "Hi Abbass this is Omar Ibrahimi, General Manager at Mercedes Benz of Marin. I s…" at bounding box center [1127, 438] width 617 height 464
click at [1022, 747] on div at bounding box center [1127, 731] width 617 height 51
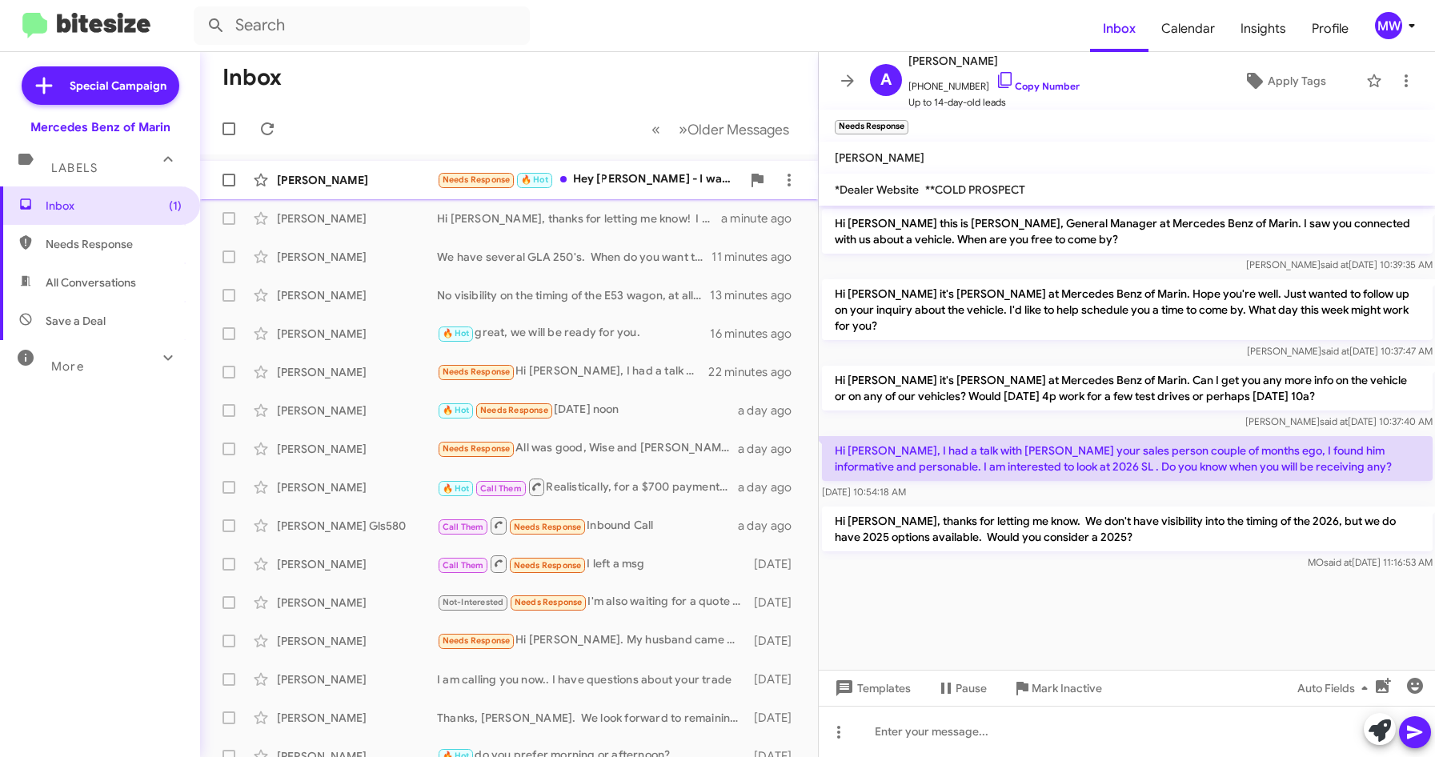
click at [661, 175] on div "Needs Response 🔥 Hot Hey Omar - I wanted to take advantage of the rebates for E…" at bounding box center [589, 179] width 304 height 18
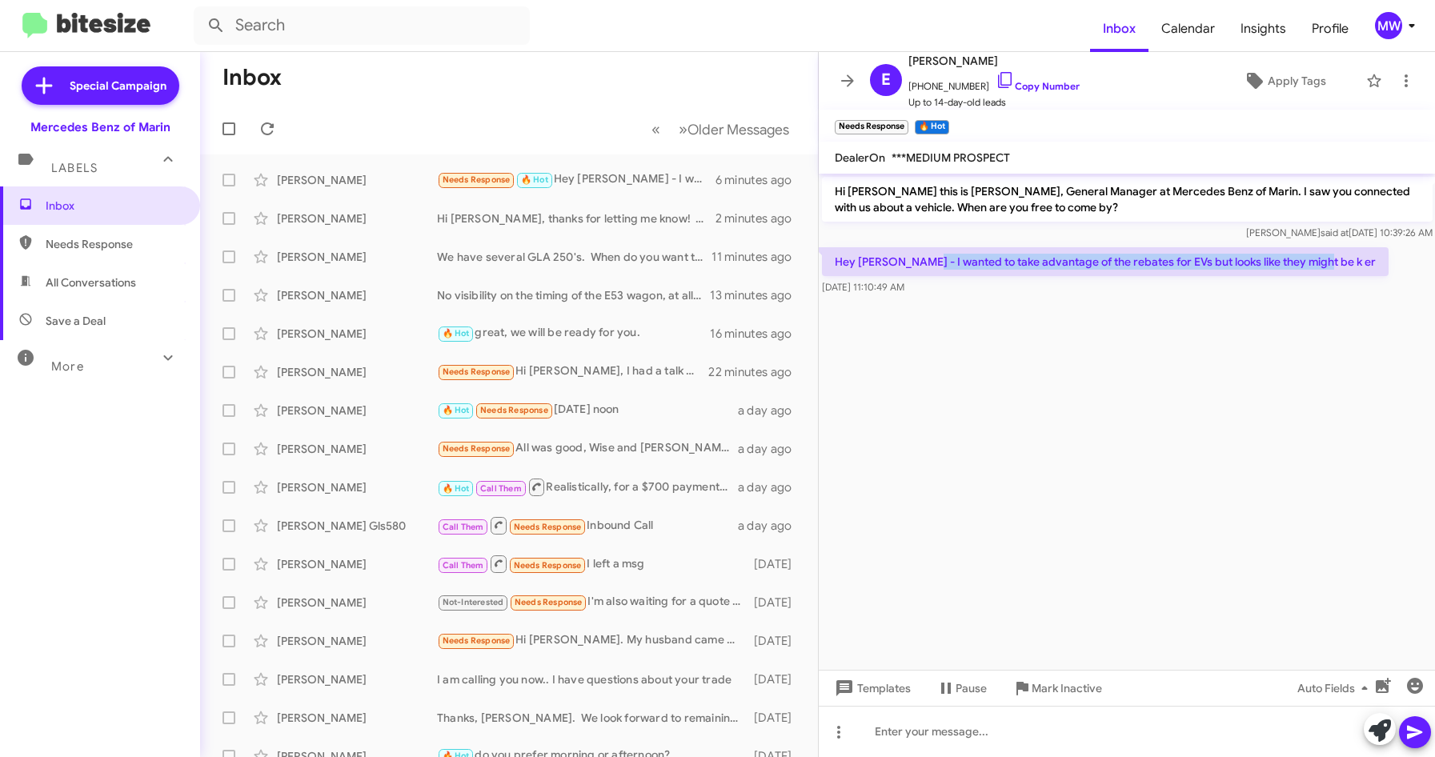
drag, startPoint x: 926, startPoint y: 293, endPoint x: 1324, endPoint y: 266, distance: 399.4
click at [1324, 266] on p "Hey Omar - I wanted to take advantage of the rebates for EVs but looks like the…" at bounding box center [1105, 261] width 567 height 29
drag, startPoint x: 1324, startPoint y: 266, endPoint x: 1233, endPoint y: 338, distance: 115.7
click at [1233, 338] on cdk-virtual-scroll-viewport "Hi Eric this is Omar Ibrahimi, General Manager at Mercedes Benz of Marin. I saw…" at bounding box center [1127, 422] width 617 height 496
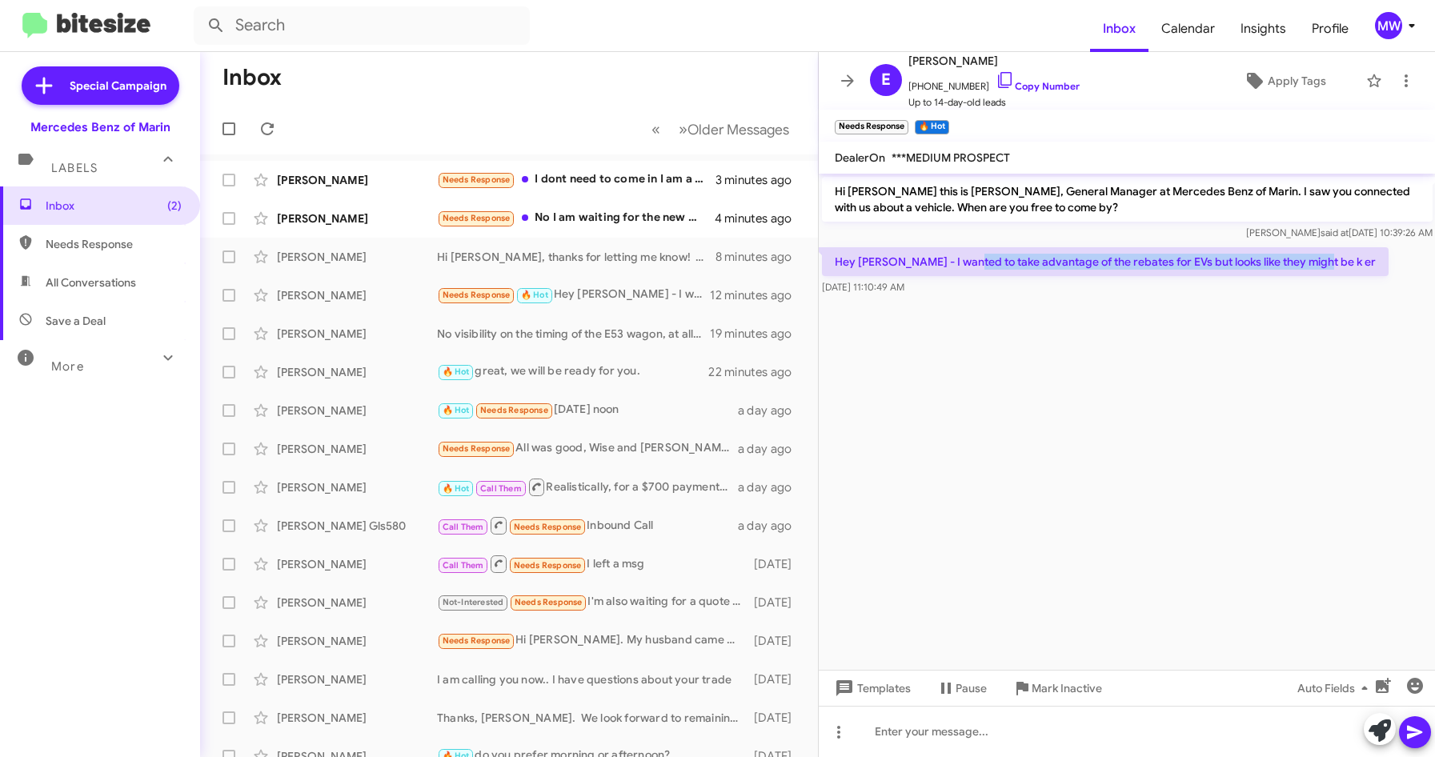
drag, startPoint x: 968, startPoint y: 264, endPoint x: 1317, endPoint y: 254, distance: 349.1
click at [1317, 254] on p "Hey Omar - I wanted to take advantage of the rebates for EVs but looks like the…" at bounding box center [1105, 261] width 567 height 29
drag, startPoint x: 1317, startPoint y: 254, endPoint x: 1180, endPoint y: 375, distance: 183.7
click at [1189, 357] on cdk-virtual-scroll-viewport "Hi Eric this is Omar Ibrahimi, General Manager at Mercedes Benz of Marin. I saw…" at bounding box center [1127, 422] width 617 height 496
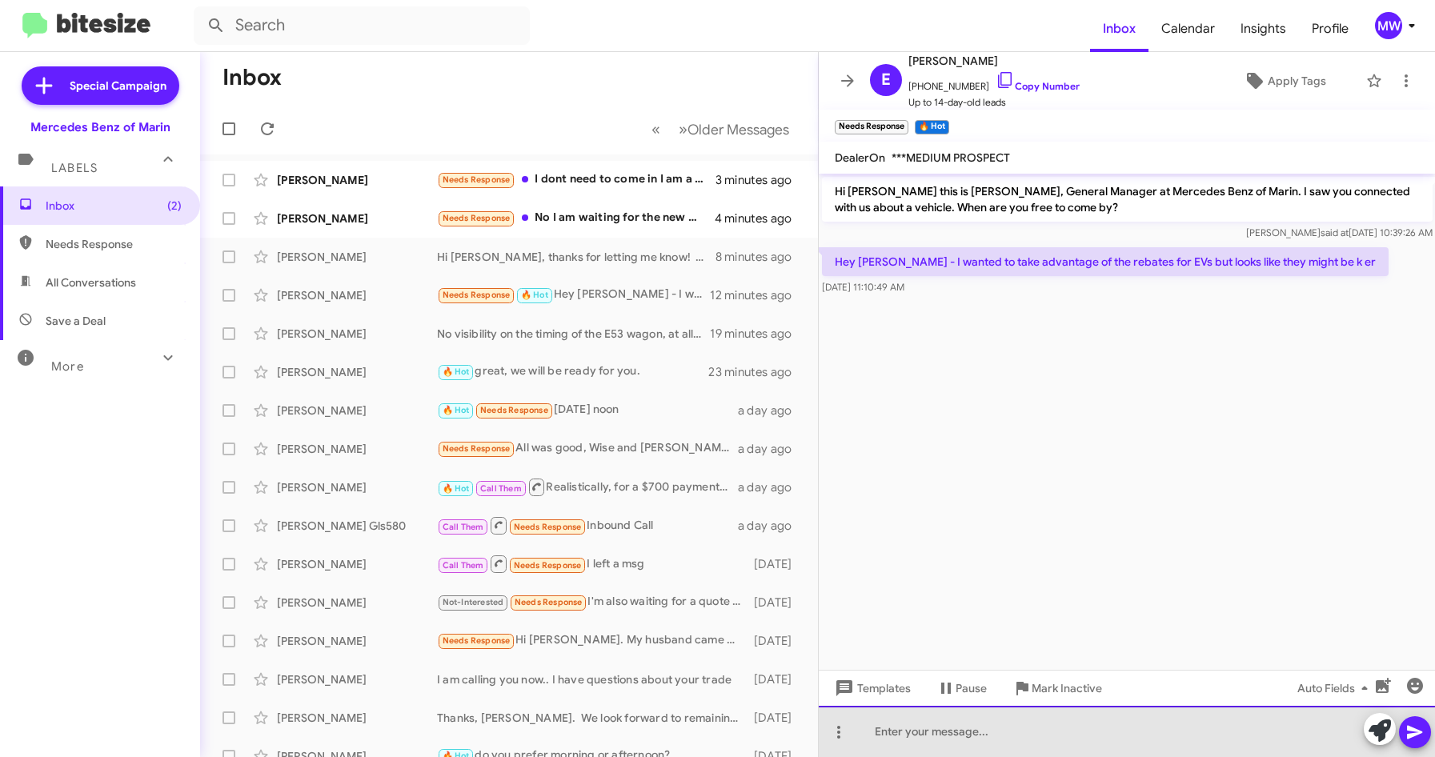
click at [978, 746] on div at bounding box center [1127, 731] width 617 height 51
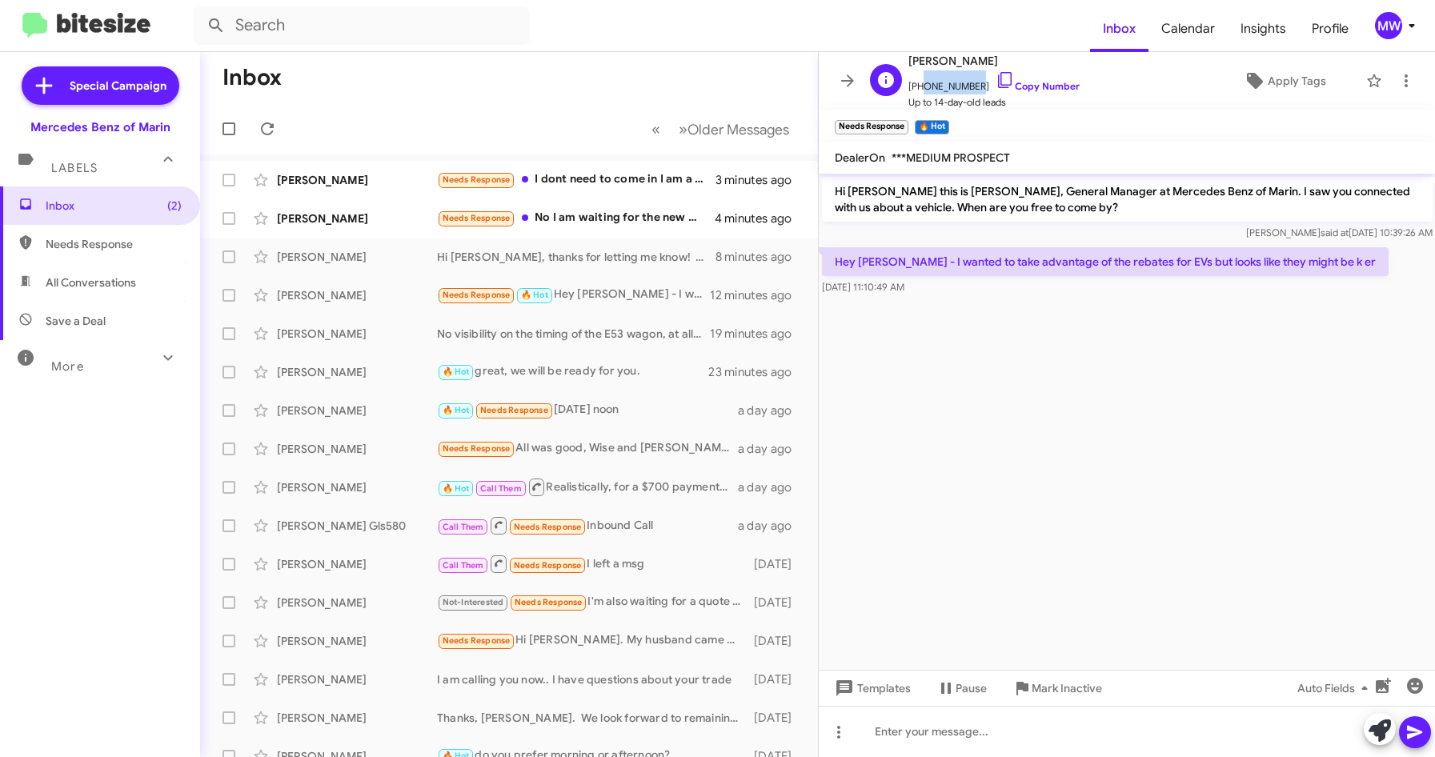
drag, startPoint x: 916, startPoint y: 86, endPoint x: 968, endPoint y: 92, distance: 52.3
click at [968, 92] on span "+14156292089 Copy Number" at bounding box center [993, 82] width 171 height 24
copy span "4156292089"
click at [1000, 731] on div at bounding box center [1127, 731] width 617 height 51
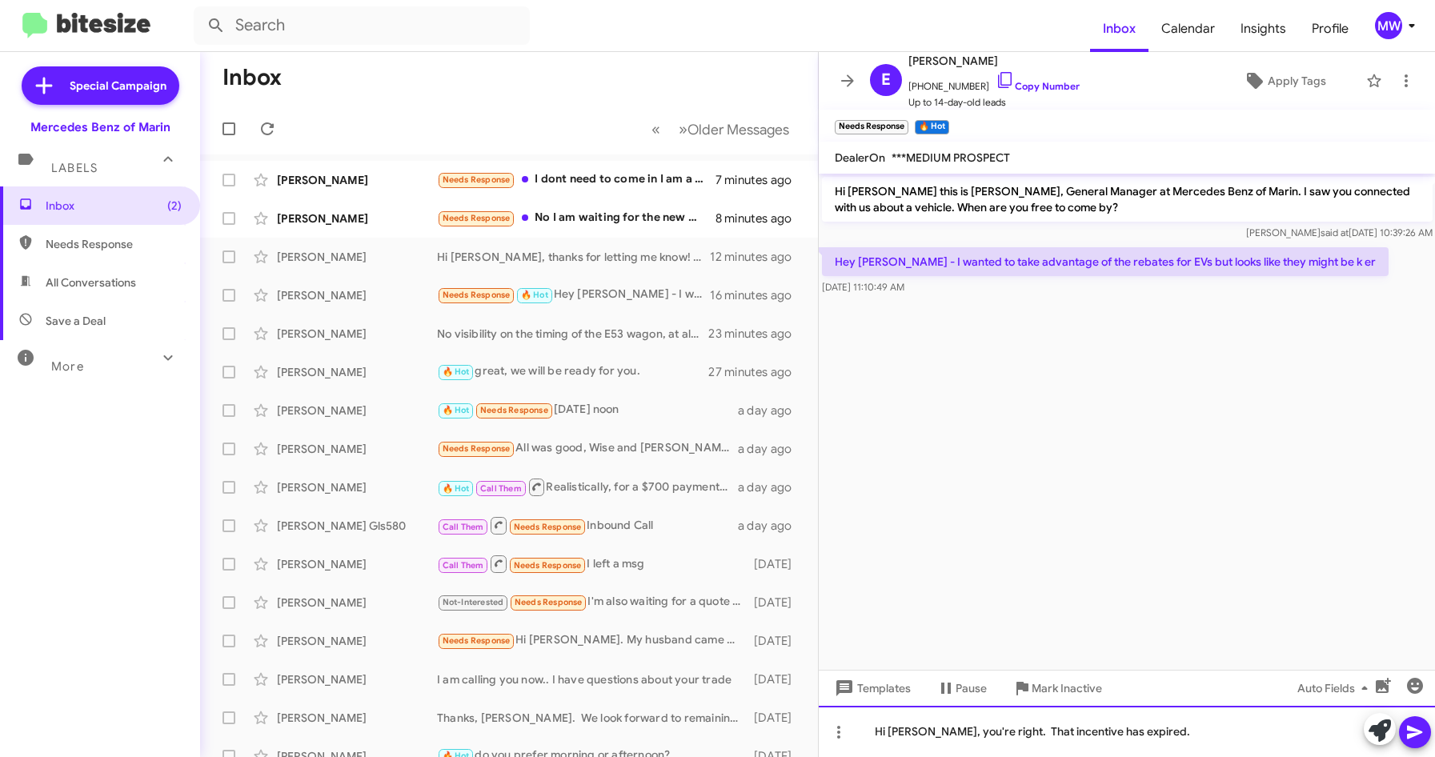
click at [1143, 737] on div "Hi Eric, you're right. That incentive has expired." at bounding box center [1127, 731] width 617 height 51
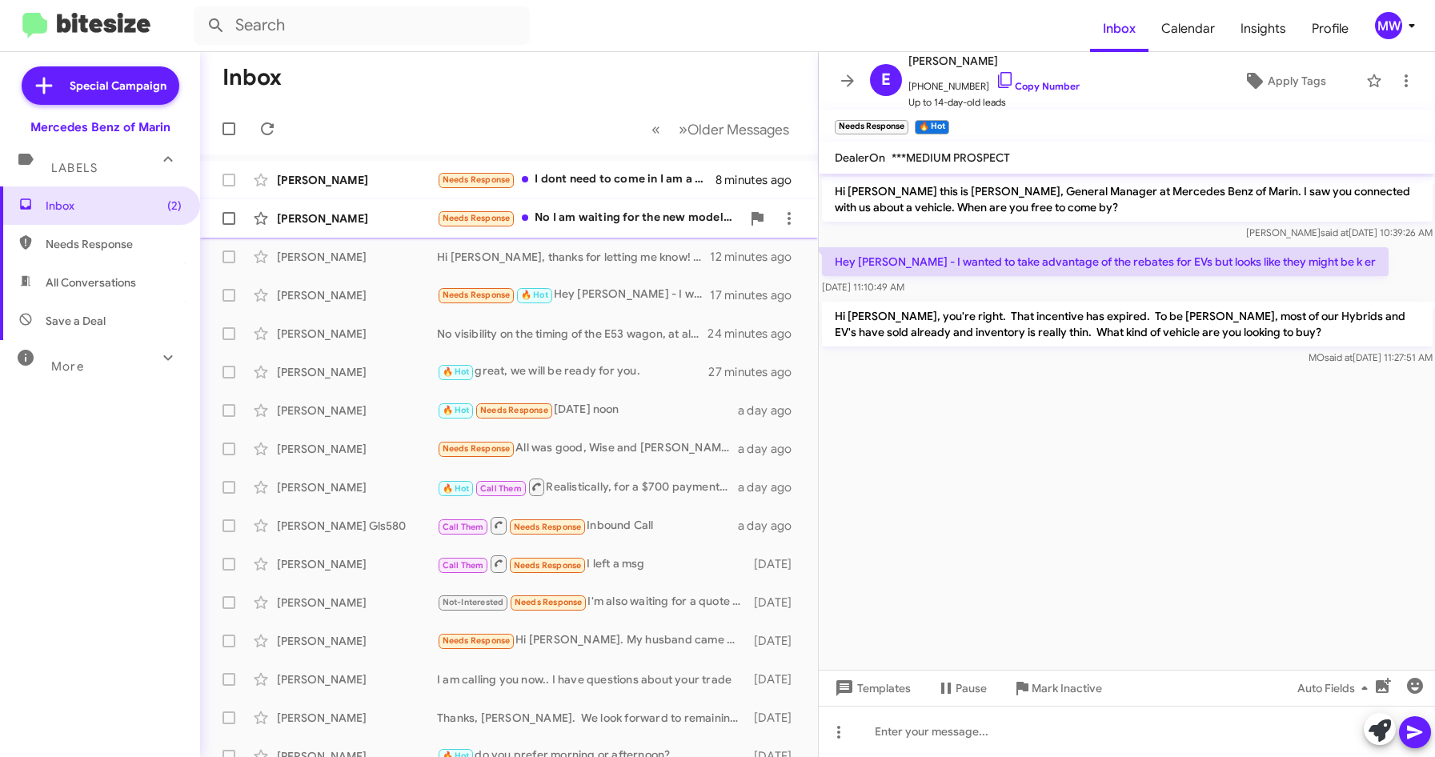
click at [591, 218] on div "Needs Response No I am waiting for the new model. I saw some pictures and like …" at bounding box center [589, 218] width 304 height 18
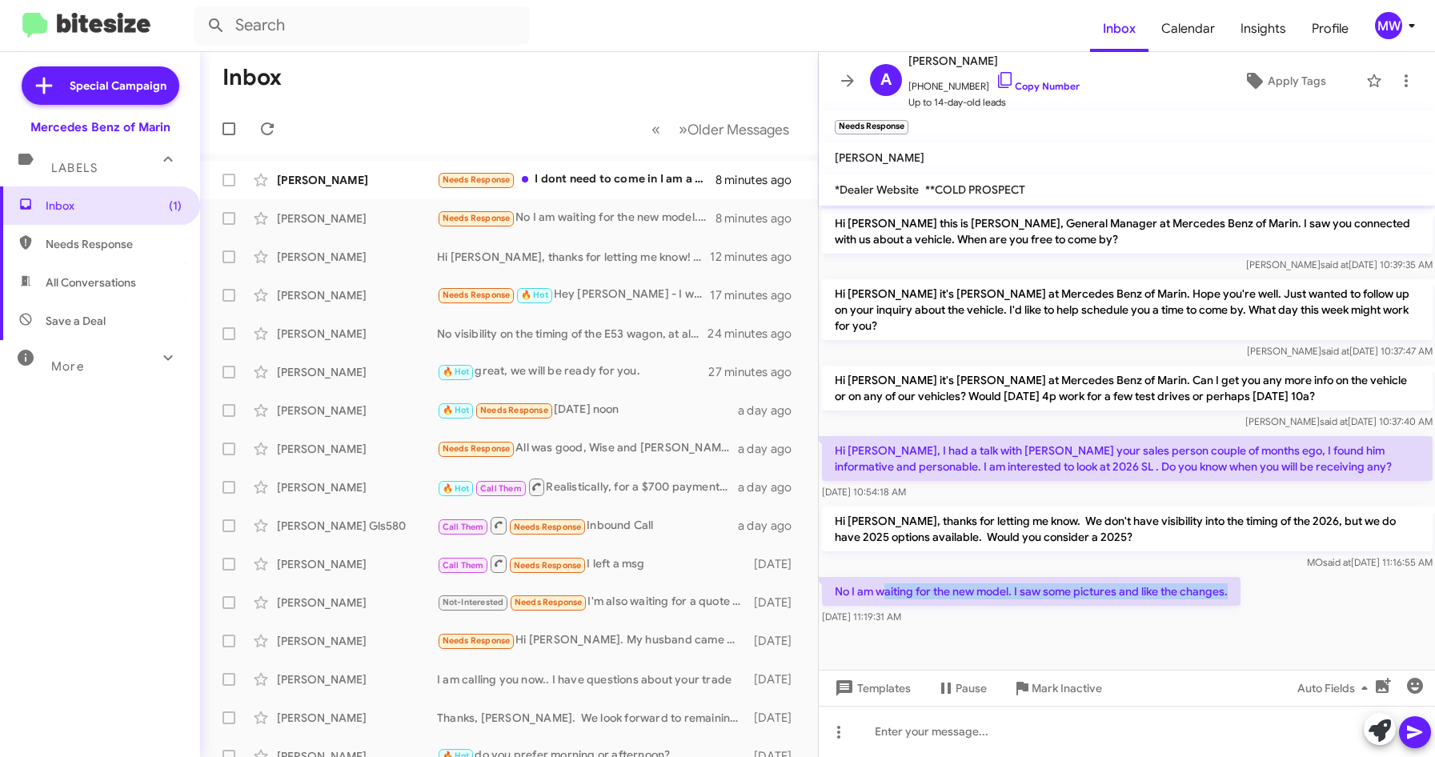
drag, startPoint x: 887, startPoint y: 569, endPoint x: 1256, endPoint y: 588, distance: 368.6
click at [1256, 588] on div "No I am waiting for the new model. I saw some pictures and like the changes. Oc…" at bounding box center [1127, 601] width 617 height 54
drag, startPoint x: 1256, startPoint y: 588, endPoint x: 1228, endPoint y: 610, distance: 35.4
click at [1228, 609] on div "No I am waiting for the new model. I saw some pictures and like the changes. Oc…" at bounding box center [1127, 601] width 617 height 54
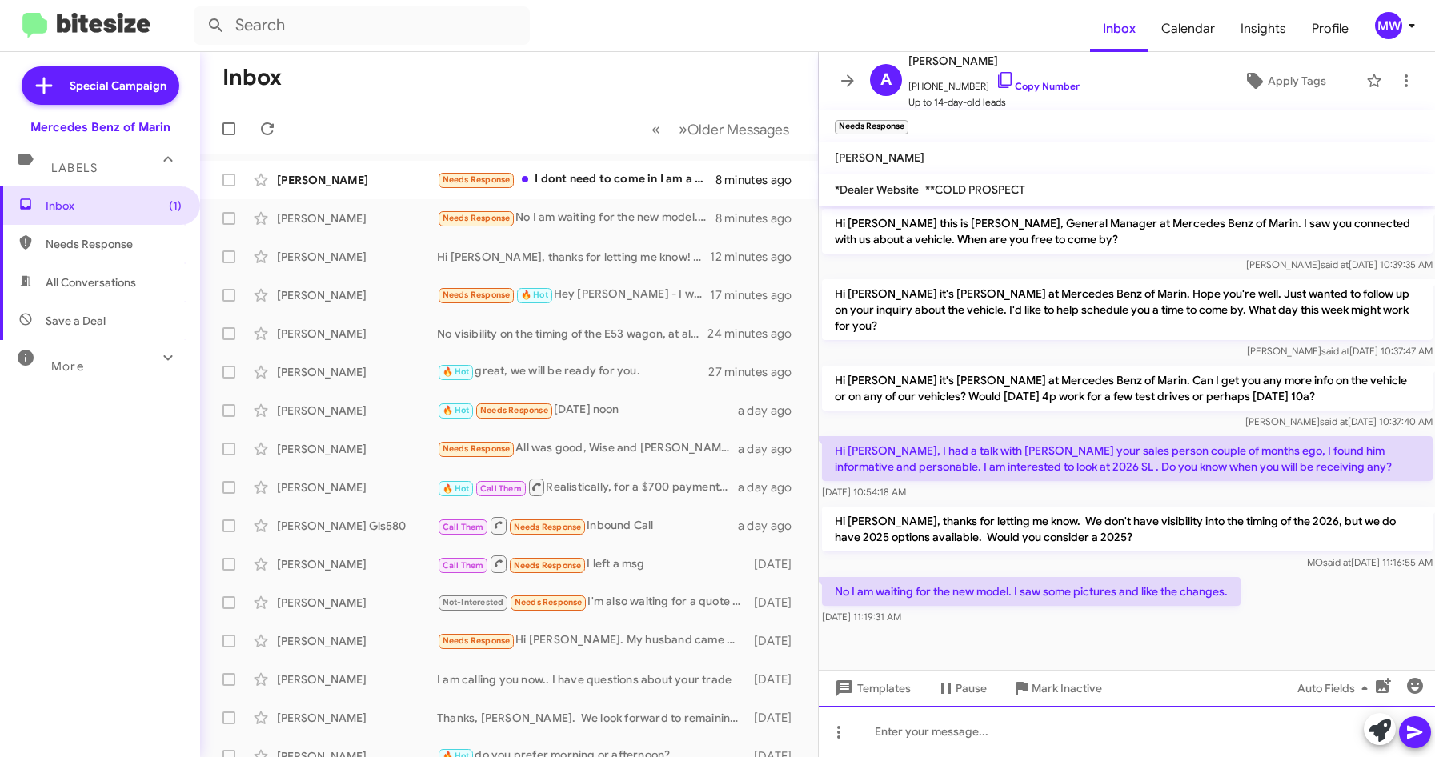
click at [985, 735] on div at bounding box center [1127, 731] width 617 height 51
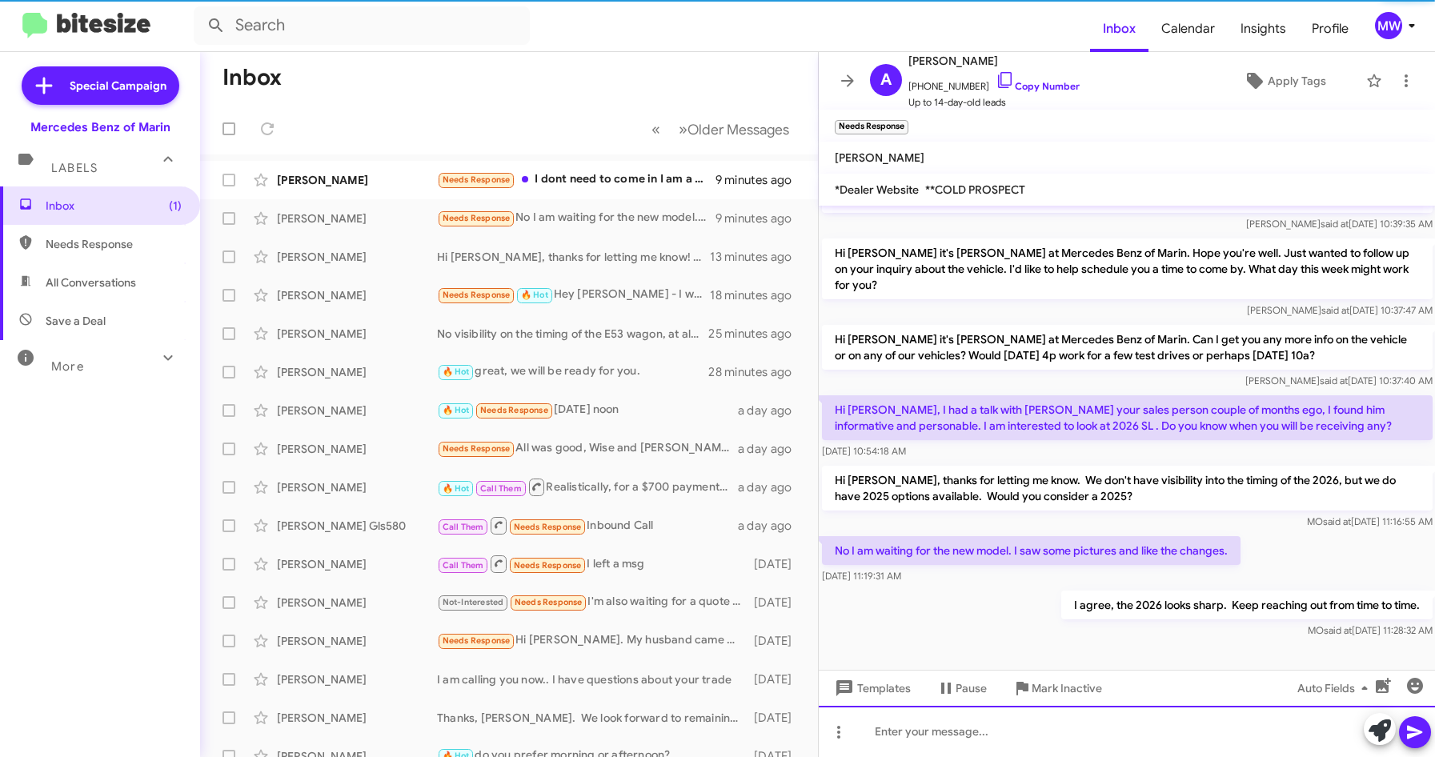
scroll to position [9, 0]
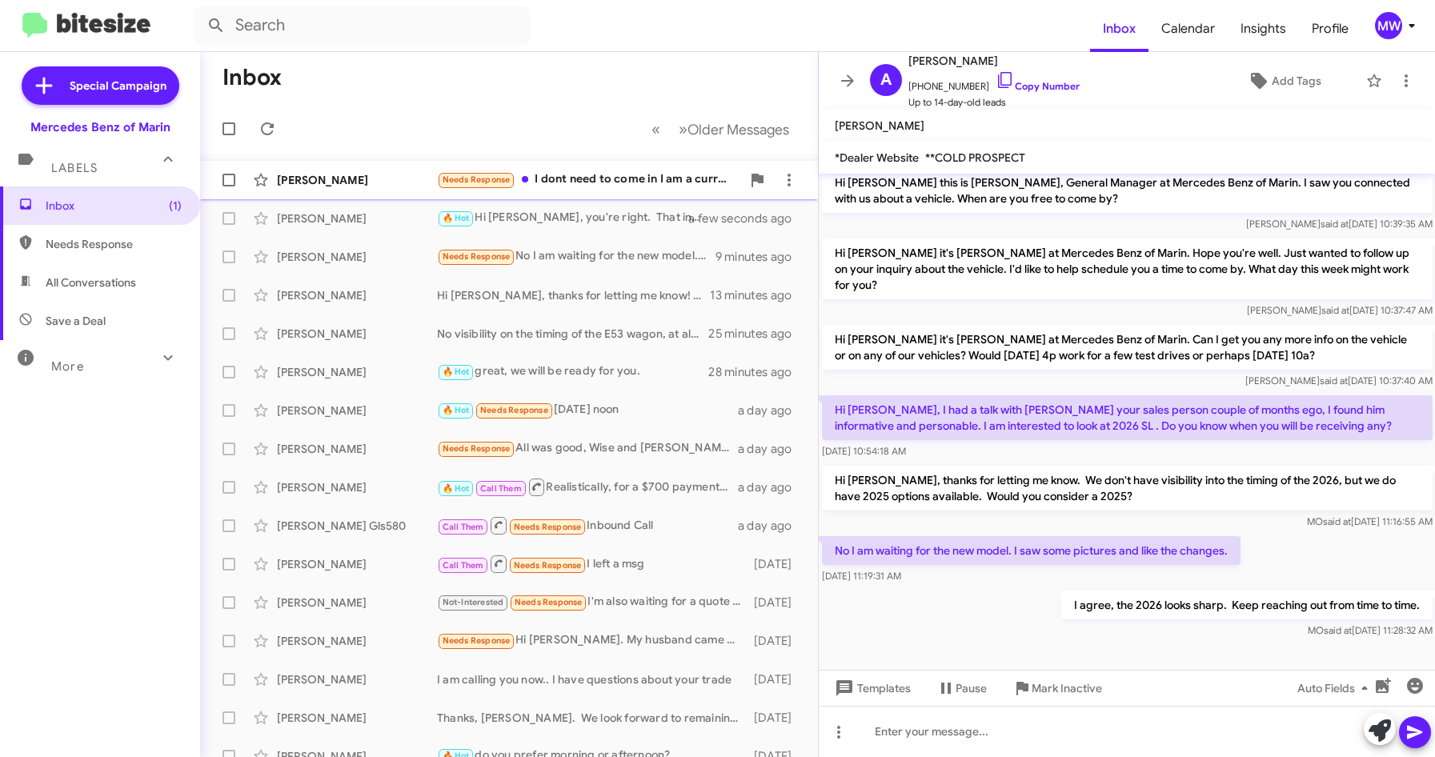
click at [567, 178] on div "Needs Response I dont need to come in I am a current customer of Marin Have a G…" at bounding box center [589, 179] width 304 height 18
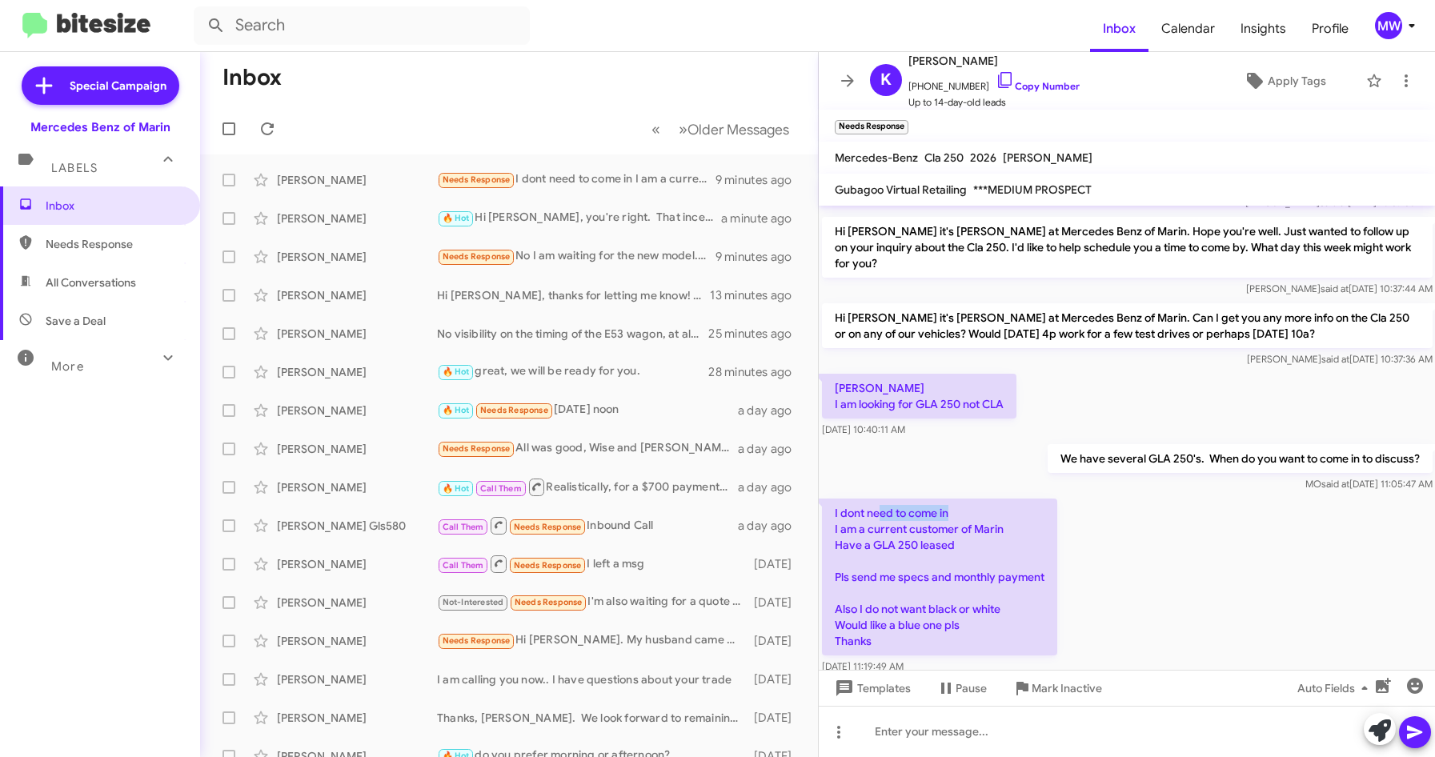
drag, startPoint x: 878, startPoint y: 513, endPoint x: 990, endPoint y: 515, distance: 112.1
click at [990, 515] on p "I dont need to come in I am a current customer of Marin Have a GLA 250 leased P…" at bounding box center [939, 577] width 235 height 157
drag, startPoint x: 990, startPoint y: 515, endPoint x: 975, endPoint y: 531, distance: 22.1
click at [975, 531] on p "I dont need to come in I am a current customer of Marin Have a GLA 250 leased P…" at bounding box center [939, 577] width 235 height 157
drag, startPoint x: 975, startPoint y: 531, endPoint x: 959, endPoint y: 547, distance: 22.1
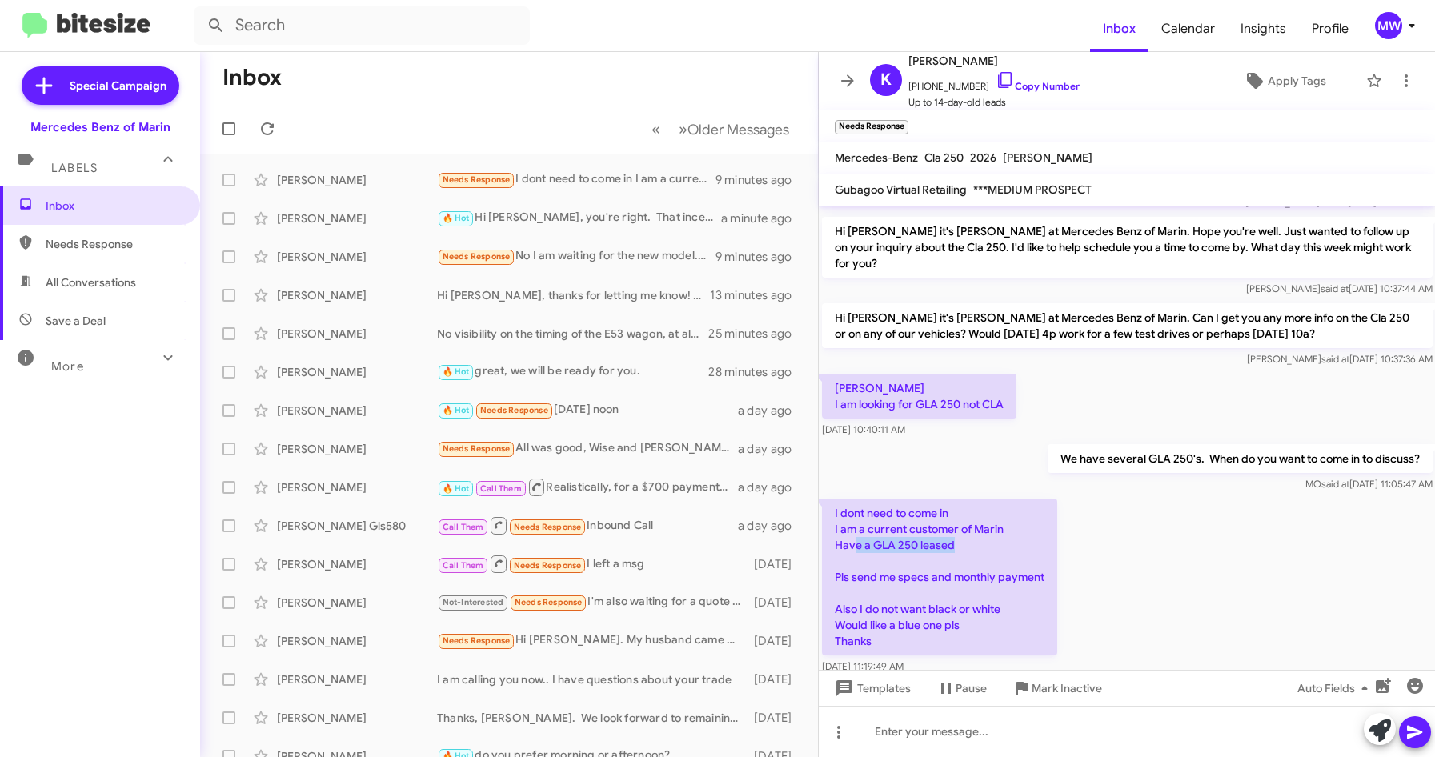
click at [959, 547] on p "I dont need to come in I am a current customer of Marin Have a GLA 250 leased P…" at bounding box center [939, 577] width 235 height 157
drag, startPoint x: 959, startPoint y: 547, endPoint x: 1058, endPoint y: 585, distance: 106.4
click at [1058, 585] on div "I dont need to come in I am a current customer of Marin Have a GLA 250 leased P…" at bounding box center [1127, 586] width 617 height 182
drag, startPoint x: 862, startPoint y: 611, endPoint x: 1023, endPoint y: 610, distance: 161.6
click at [1023, 610] on p "I dont need to come in I am a current customer of Marin Have a GLA 250 leased P…" at bounding box center [939, 577] width 235 height 157
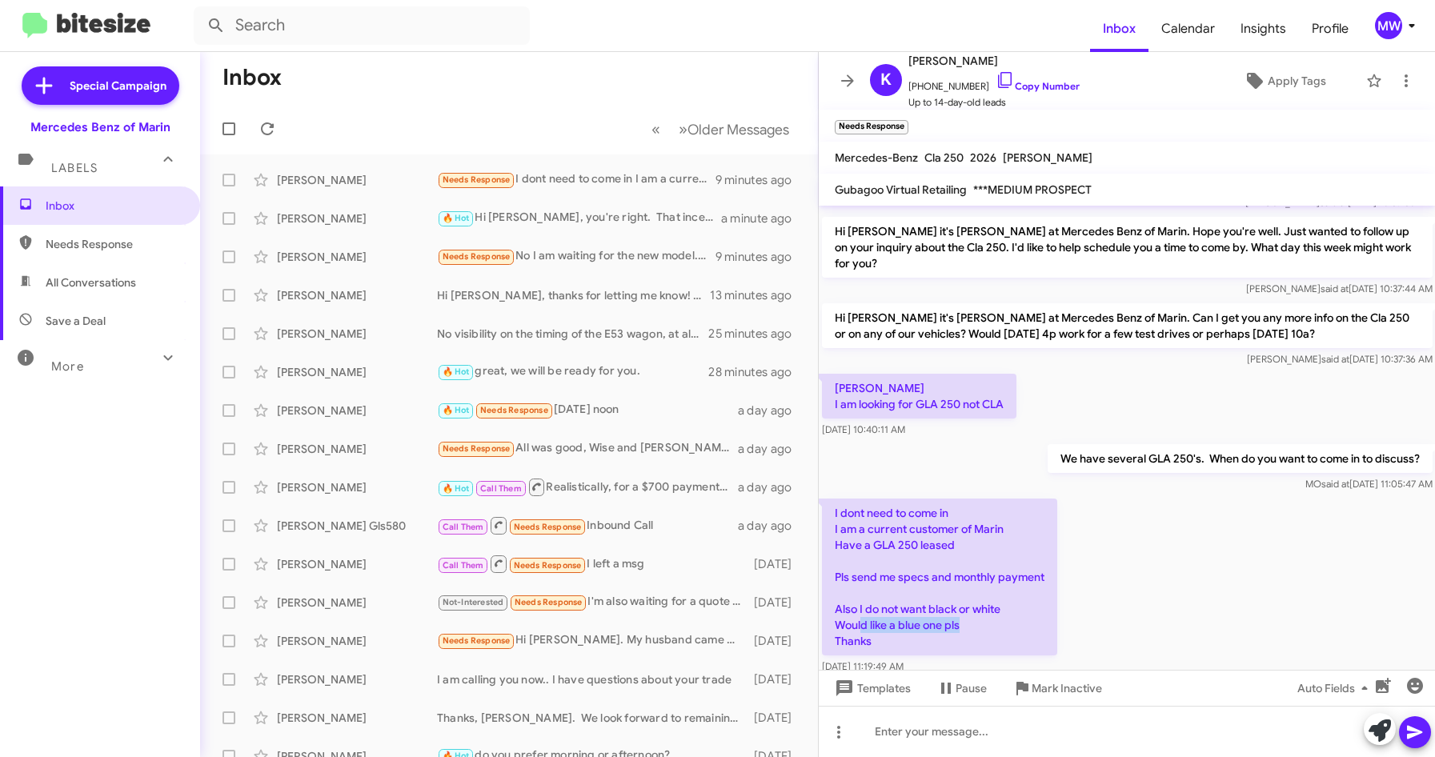
drag, startPoint x: 864, startPoint y: 624, endPoint x: 962, endPoint y: 624, distance: 97.6
click at [962, 624] on p "I dont need to come in I am a current customer of Marin Have a GLA 250 leased P…" at bounding box center [939, 577] width 235 height 157
drag, startPoint x: 962, startPoint y: 624, endPoint x: 1140, endPoint y: 614, distance: 178.0
click at [1140, 614] on div "I dont need to come in I am a current customer of Marin Have a GLA 250 leased P…" at bounding box center [1127, 586] width 617 height 182
drag, startPoint x: 917, startPoint y: 88, endPoint x: 971, endPoint y: 90, distance: 53.7
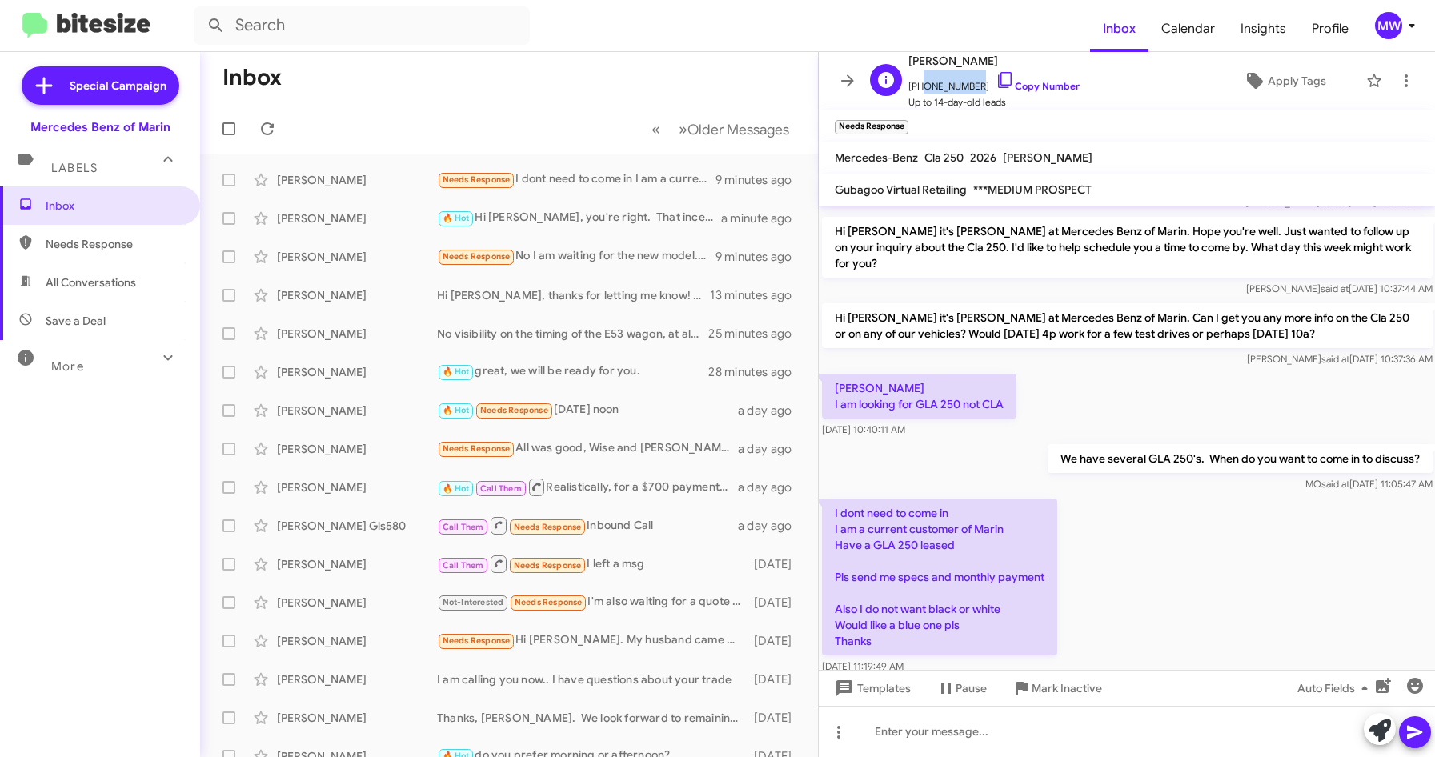
click at [971, 90] on span "+14087184497 Copy Number" at bounding box center [993, 82] width 171 height 24
copy span "4087184497"
drag, startPoint x: 903, startPoint y: 577, endPoint x: 1031, endPoint y: 577, distance: 127.2
click at [1031, 577] on p "I dont need to come in I am a current customer of Marin Have a GLA 250 leased P…" at bounding box center [939, 577] width 235 height 157
drag, startPoint x: 882, startPoint y: 607, endPoint x: 940, endPoint y: 605, distance: 58.4
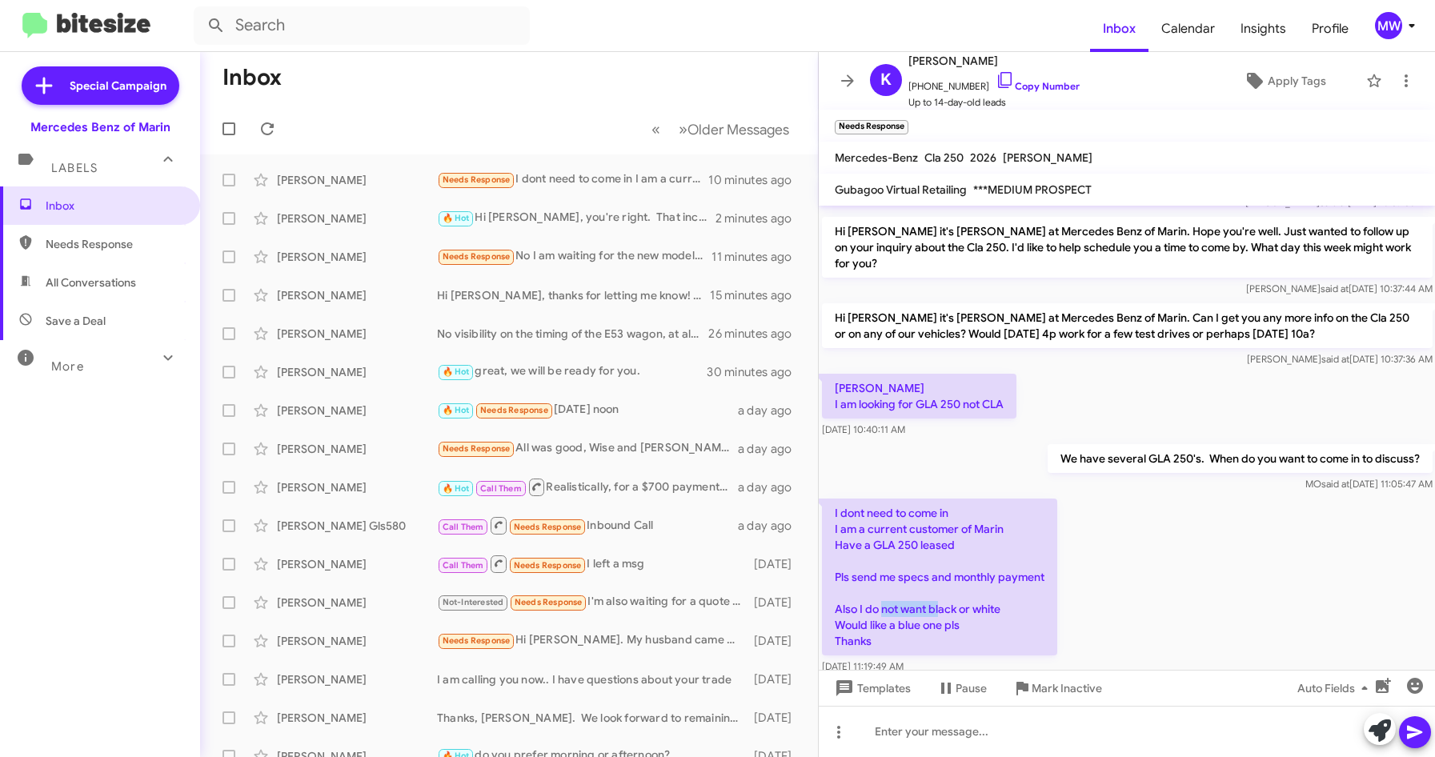
click at [940, 605] on p "I dont need to come in I am a current customer of Marin Have a GLA 250 leased P…" at bounding box center [939, 577] width 235 height 157
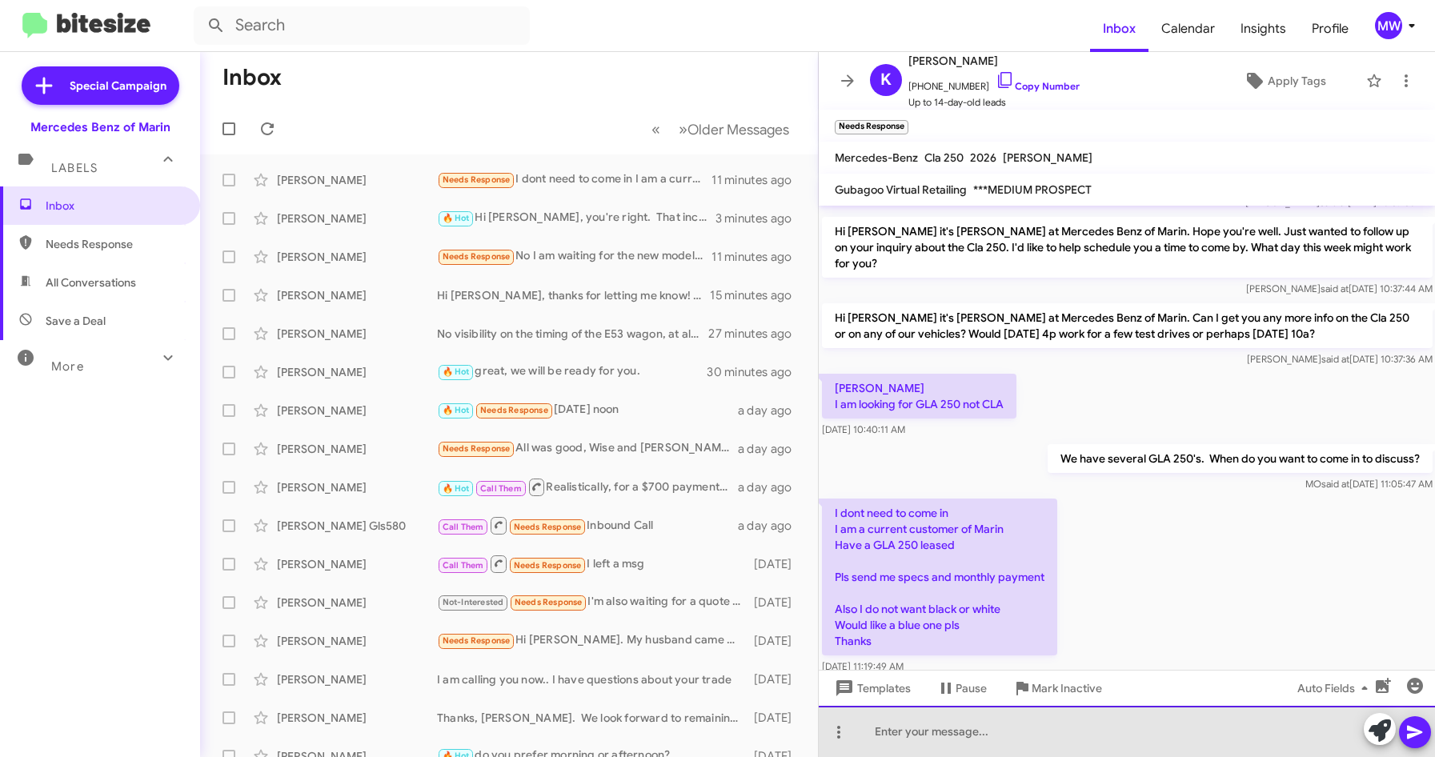
click at [952, 742] on div at bounding box center [1127, 731] width 617 height 51
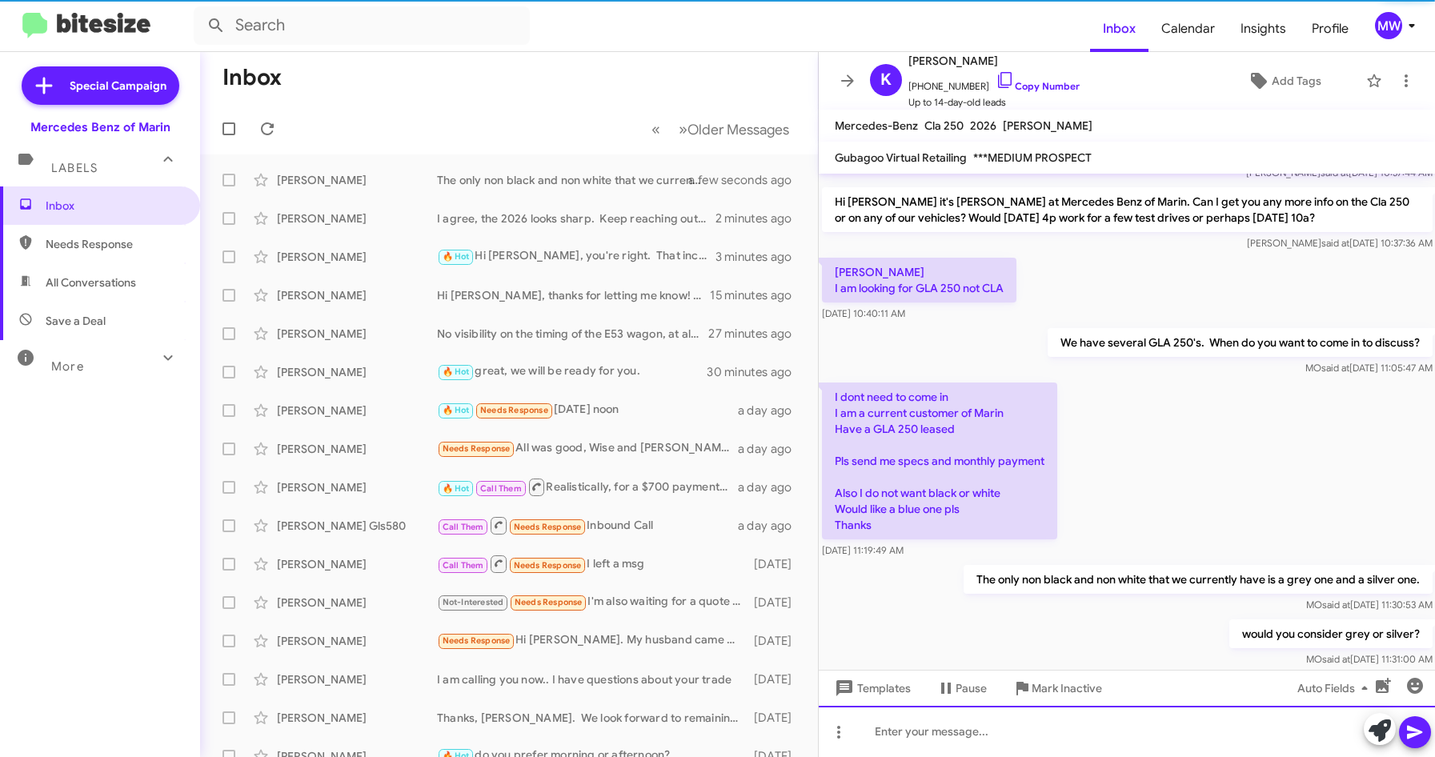
scroll to position [179, 0]
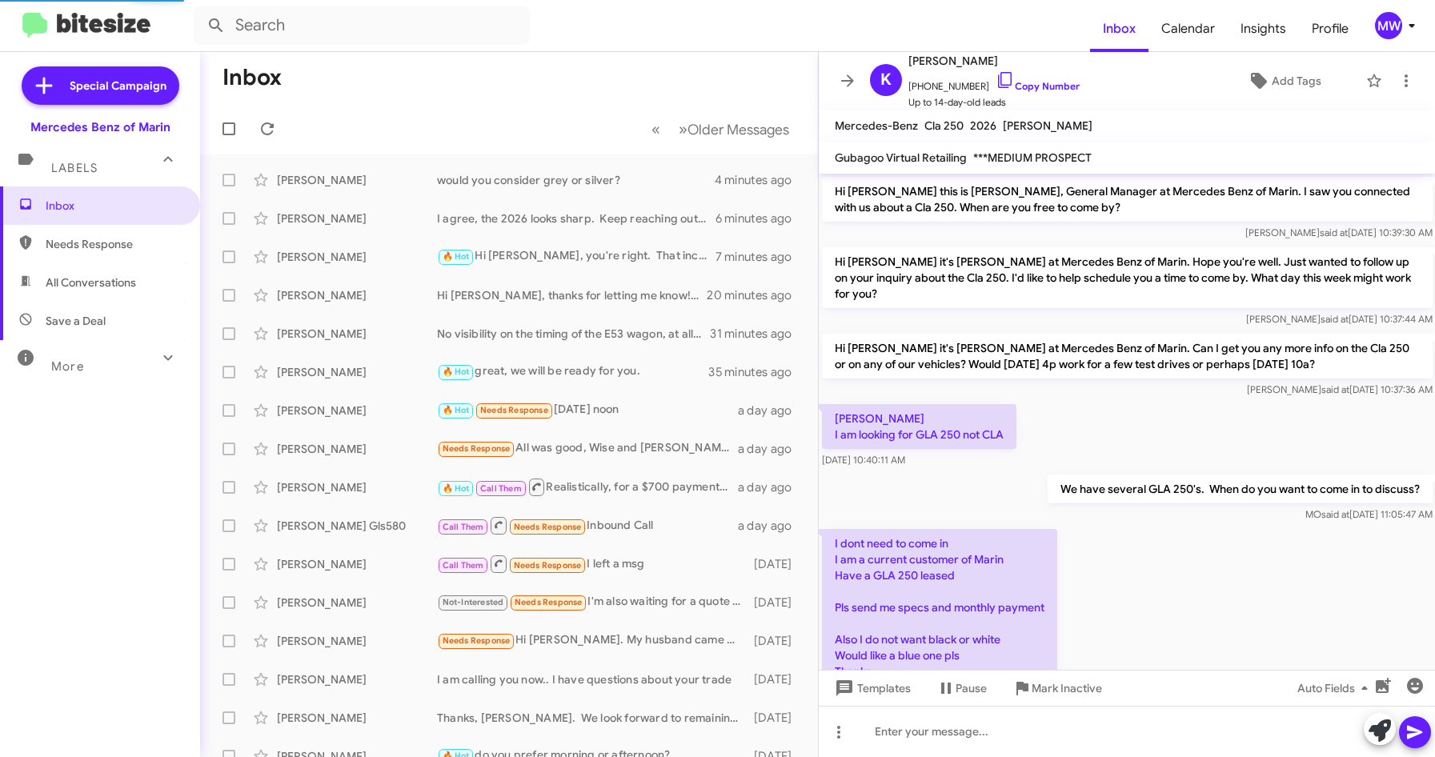
scroll to position [179, 0]
